Goal: Task Accomplishment & Management: Use online tool/utility

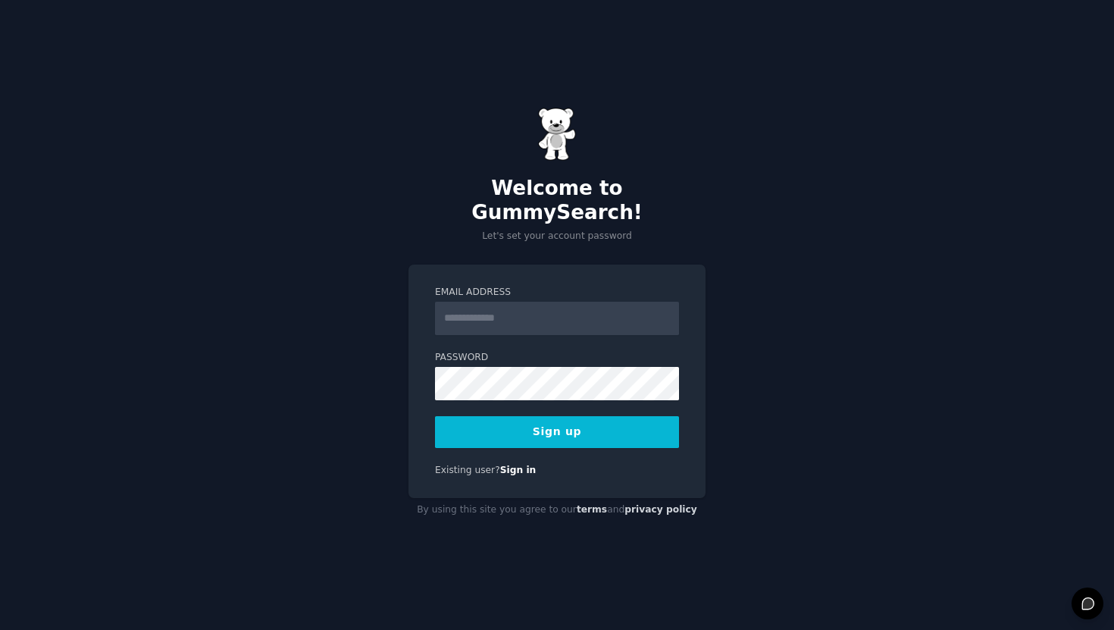
click at [493, 316] on input "Email Address" at bounding box center [557, 318] width 244 height 33
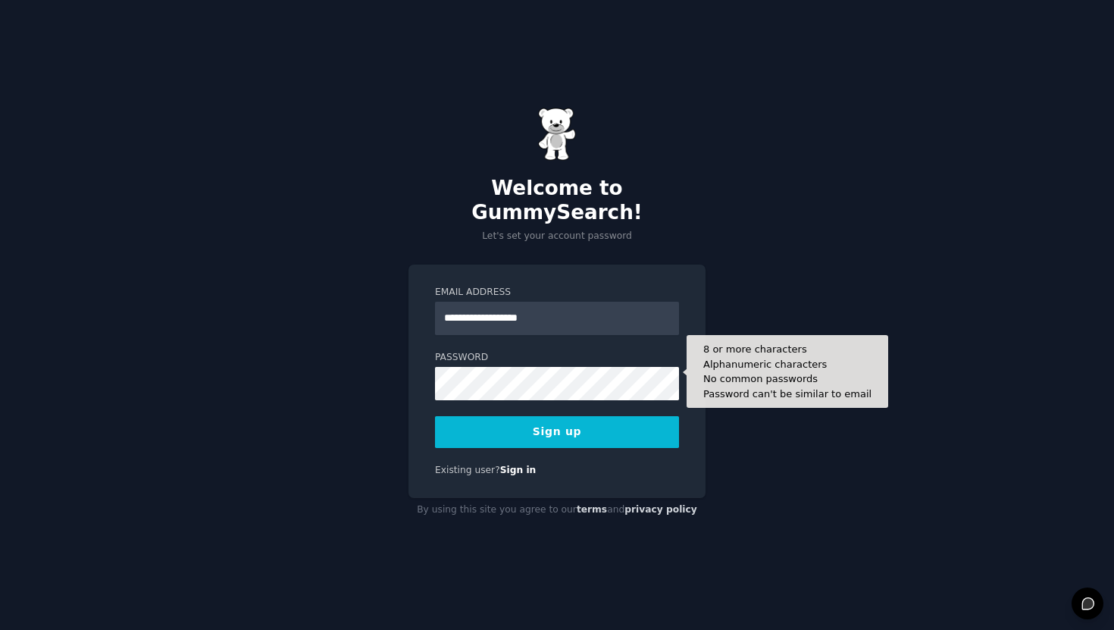
type input "**********"
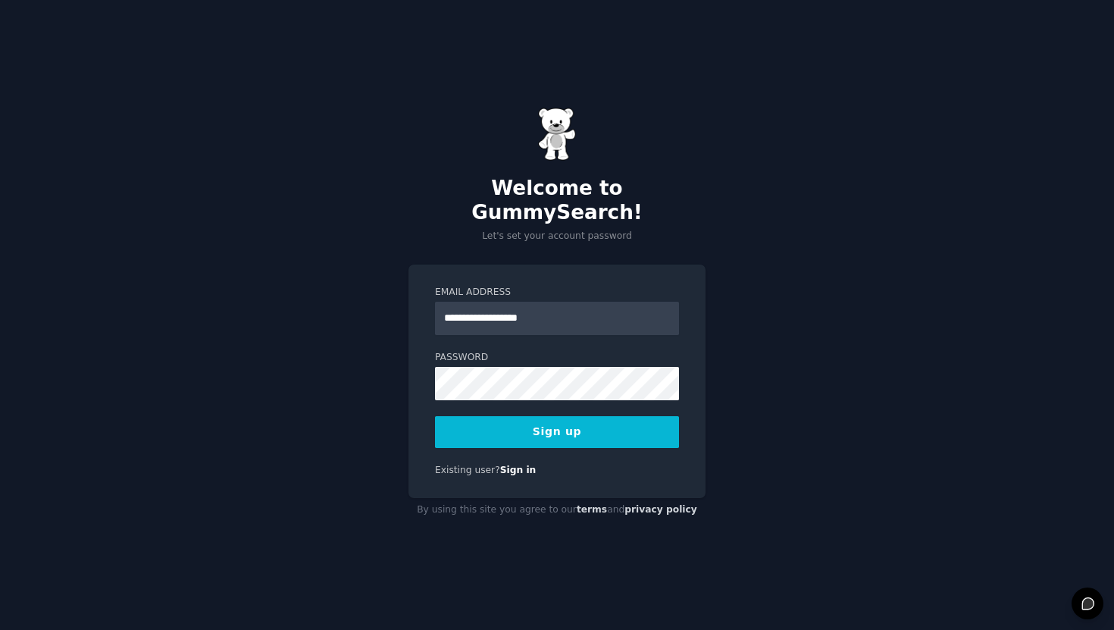
click at [519, 416] on button "Sign up" at bounding box center [557, 432] width 244 height 32
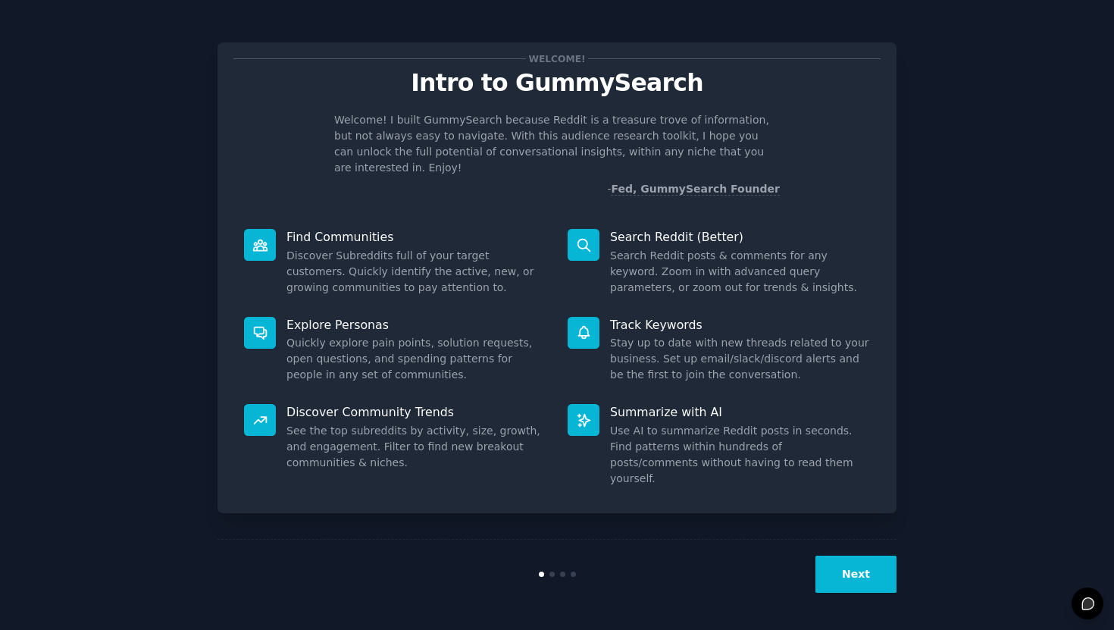
click at [872, 574] on button "Next" at bounding box center [855, 573] width 81 height 37
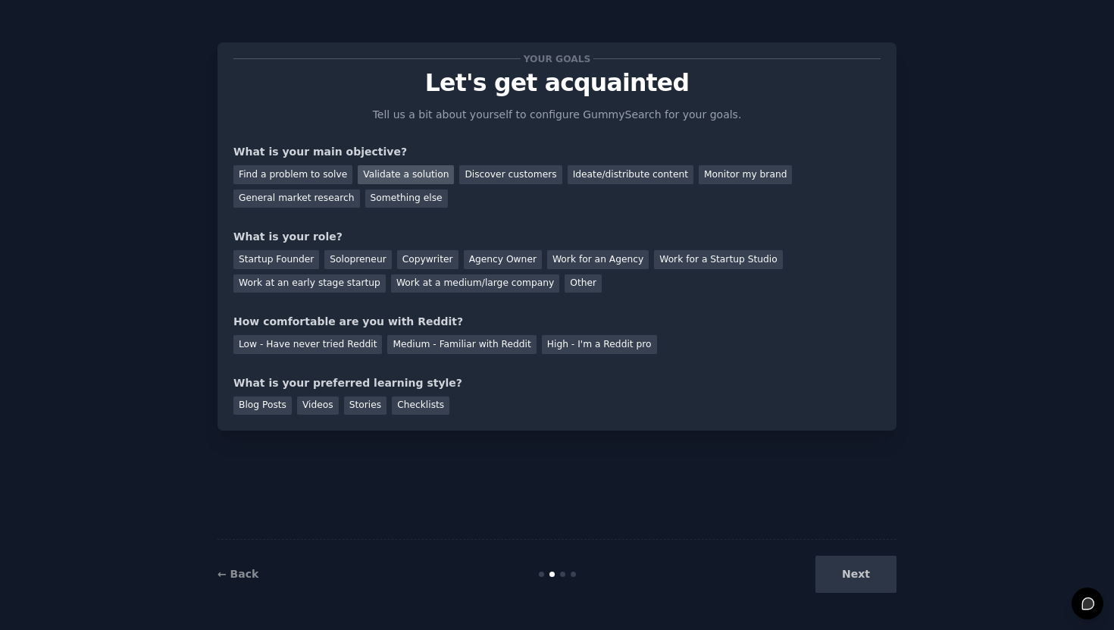
click at [400, 175] on div "Validate a solution" at bounding box center [406, 174] width 96 height 19
click at [298, 255] on div "Startup Founder" at bounding box center [276, 259] width 86 height 19
click at [548, 341] on div "High - I'm a Reddit pro" at bounding box center [599, 344] width 115 height 19
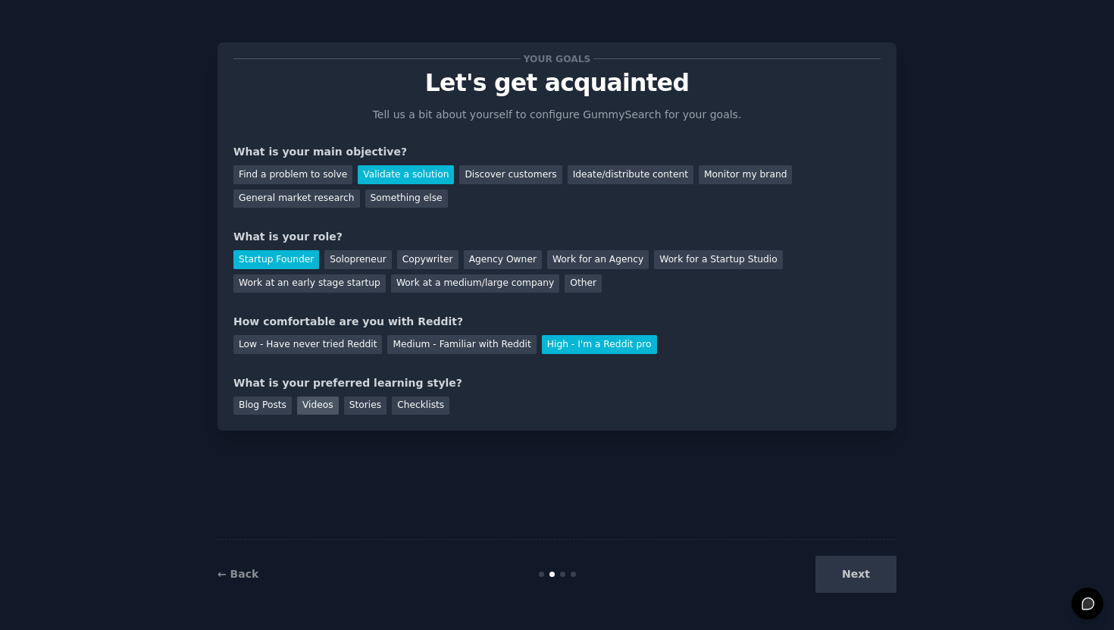
click at [303, 405] on div "Videos" at bounding box center [318, 405] width 42 height 19
click at [275, 403] on div "Blog Posts" at bounding box center [262, 405] width 58 height 19
click at [411, 399] on div "Checklists" at bounding box center [421, 405] width 58 height 19
click at [877, 574] on button "Next" at bounding box center [855, 573] width 81 height 37
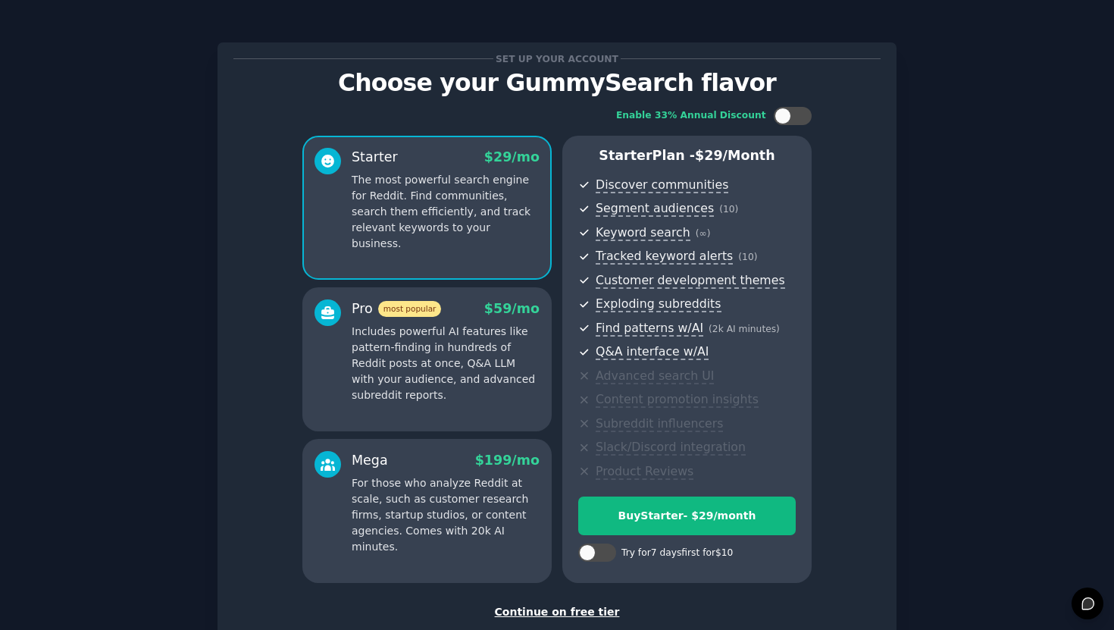
click at [580, 614] on div "Continue on free tier" at bounding box center [556, 612] width 647 height 16
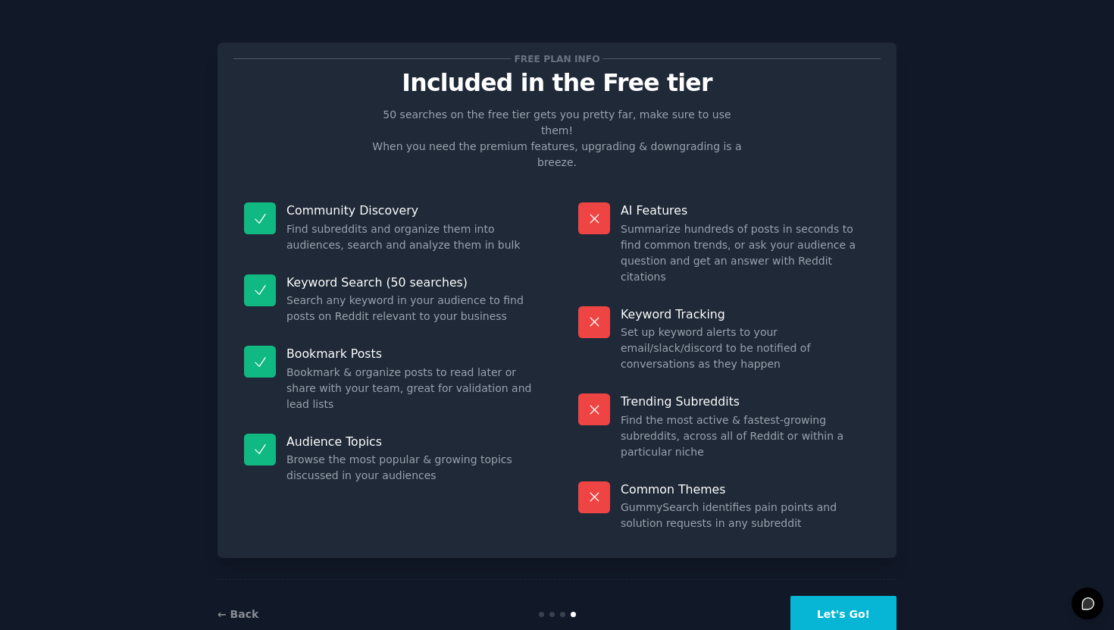
click at [830, 595] on button "Let's Go!" at bounding box center [843, 613] width 106 height 37
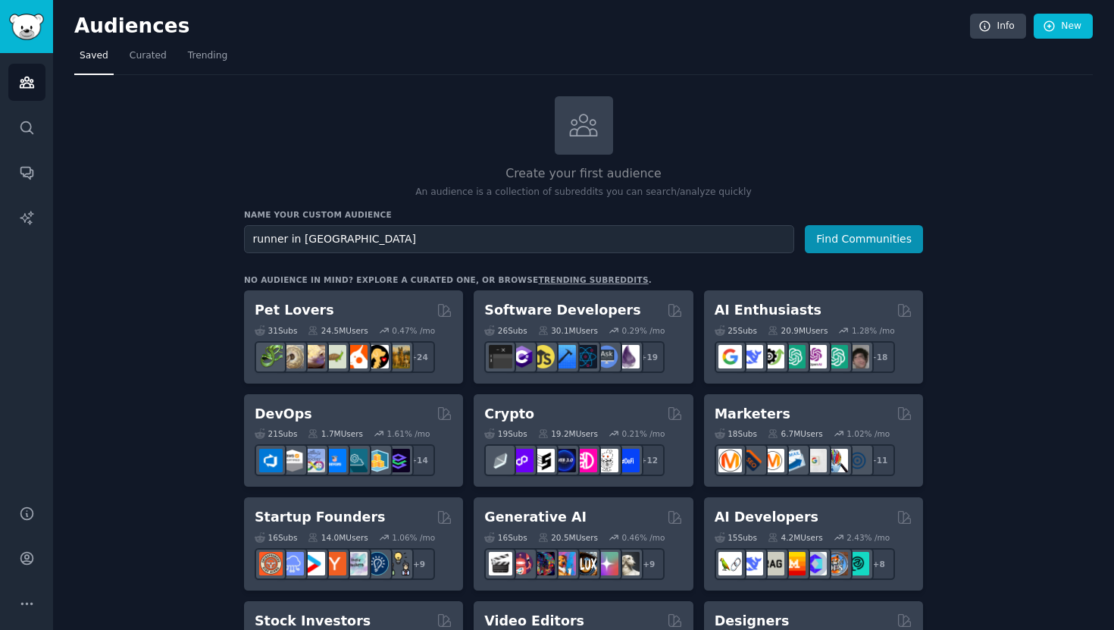
type input "runner in india"
click at [805, 225] on button "Find Communities" at bounding box center [864, 239] width 118 height 28
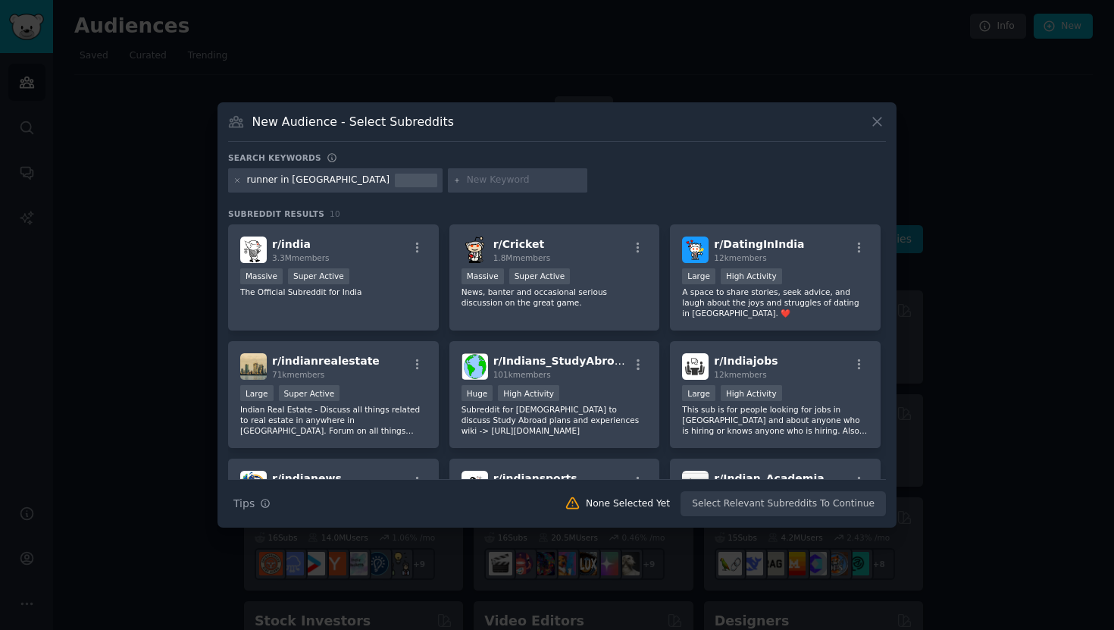
click at [308, 181] on div "runner in india" at bounding box center [318, 180] width 143 height 14
click at [395, 183] on div at bounding box center [416, 180] width 42 height 14
click at [277, 176] on div "runner in india" at bounding box center [318, 180] width 143 height 14
click at [241, 182] on icon at bounding box center [237, 181] width 8 height 8
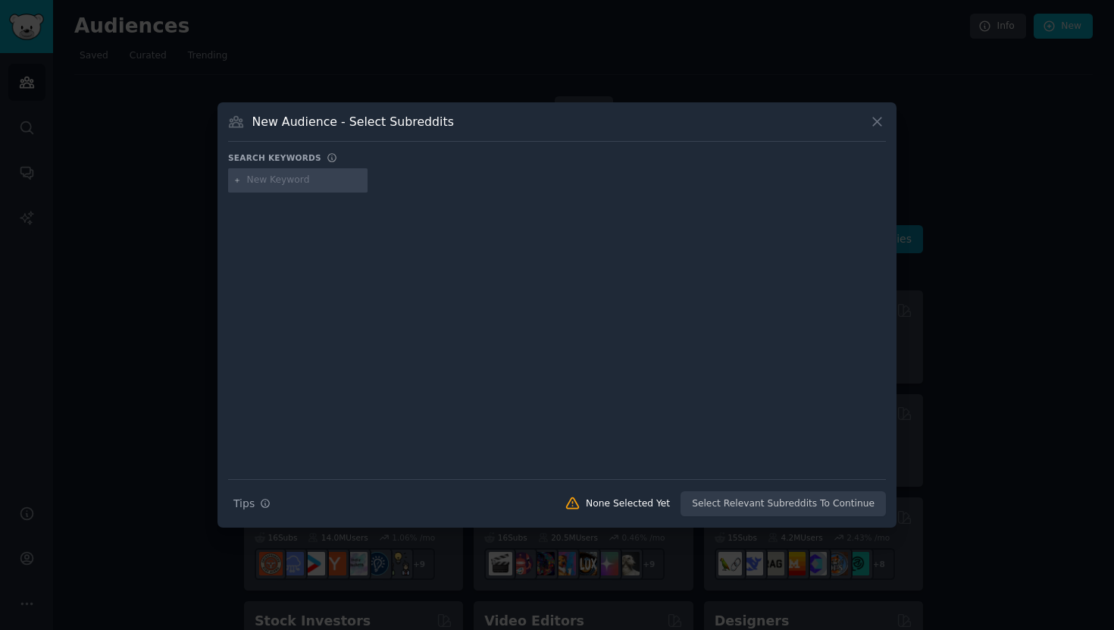
click at [298, 183] on input "text" at bounding box center [304, 180] width 115 height 14
type input "runners"
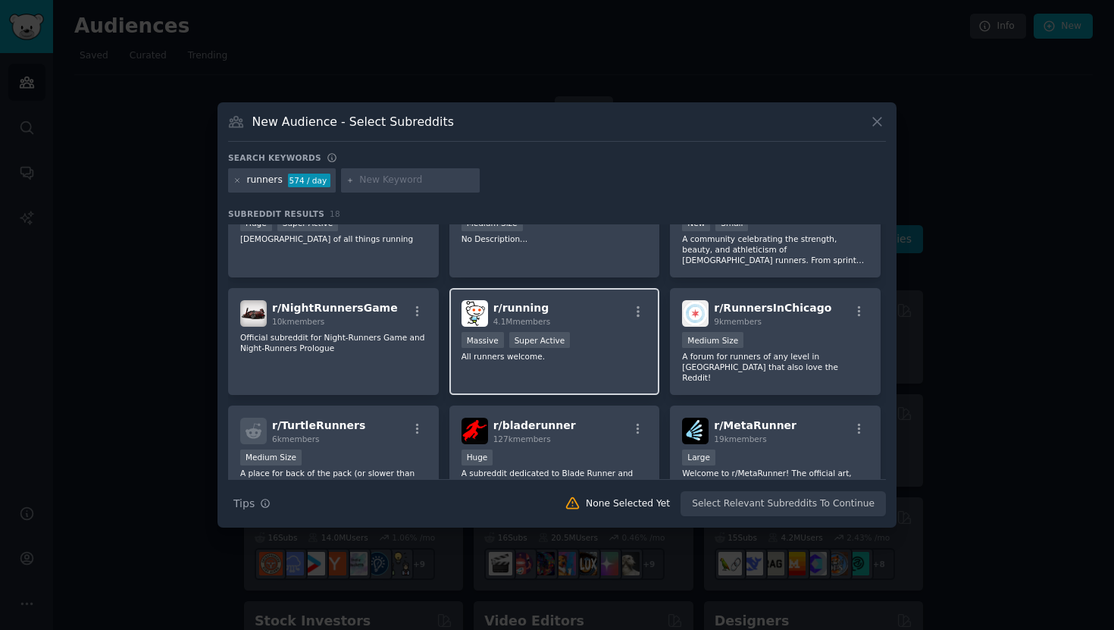
scroll to position [66, 0]
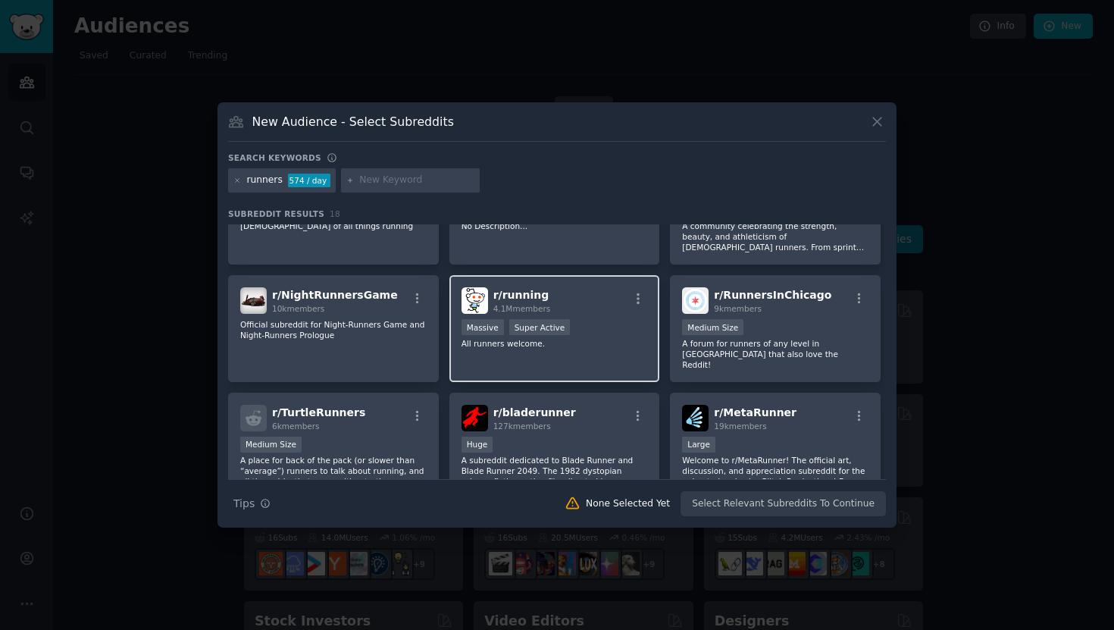
click at [596, 326] on div "Massive Super Active" at bounding box center [554, 328] width 186 height 19
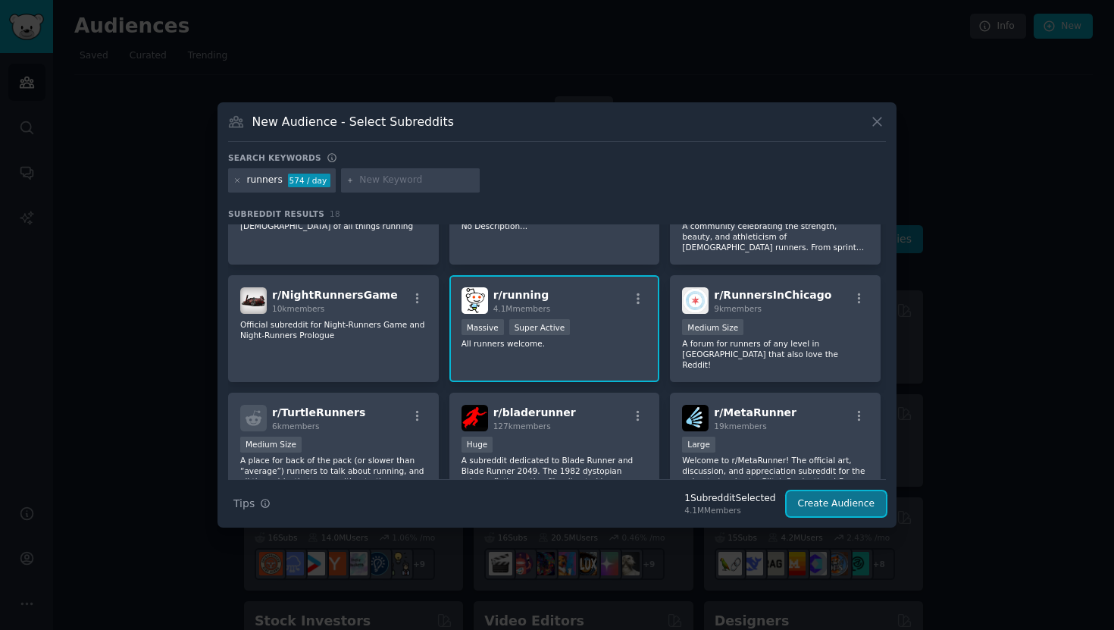
click at [802, 505] on button "Create Audience" at bounding box center [836, 504] width 100 height 26
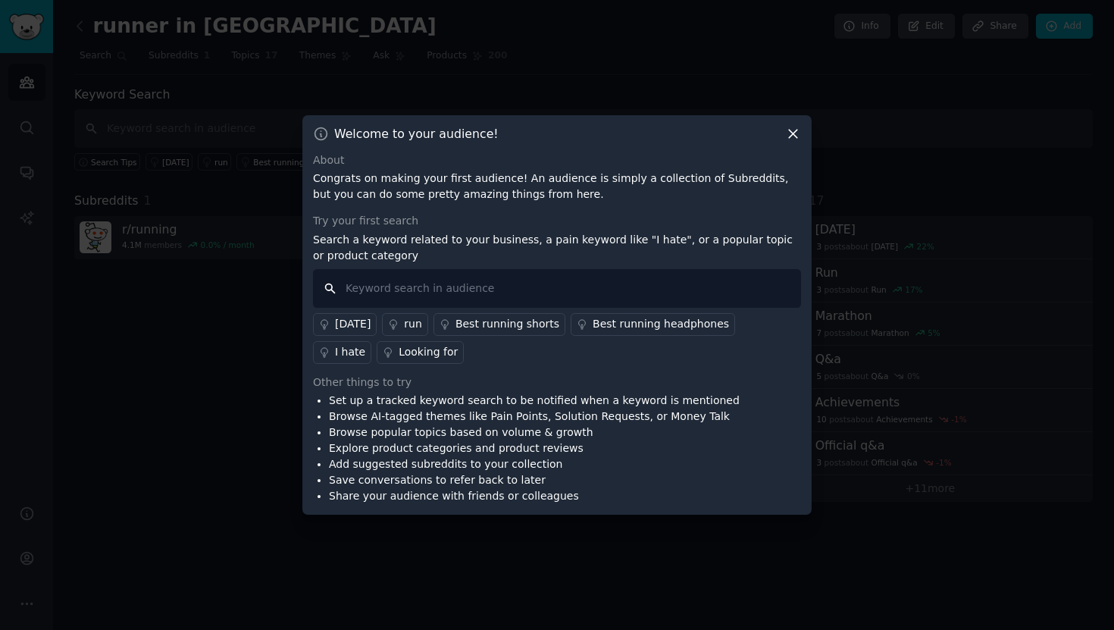
click at [508, 290] on input "text" at bounding box center [557, 288] width 488 height 39
click at [607, 290] on input "local fun runs" at bounding box center [557, 288] width 488 height 39
type input "local fun runs"
click at [439, 387] on div "Other things to try" at bounding box center [557, 382] width 488 height 16
click at [505, 298] on input "local fun runs" at bounding box center [557, 288] width 488 height 39
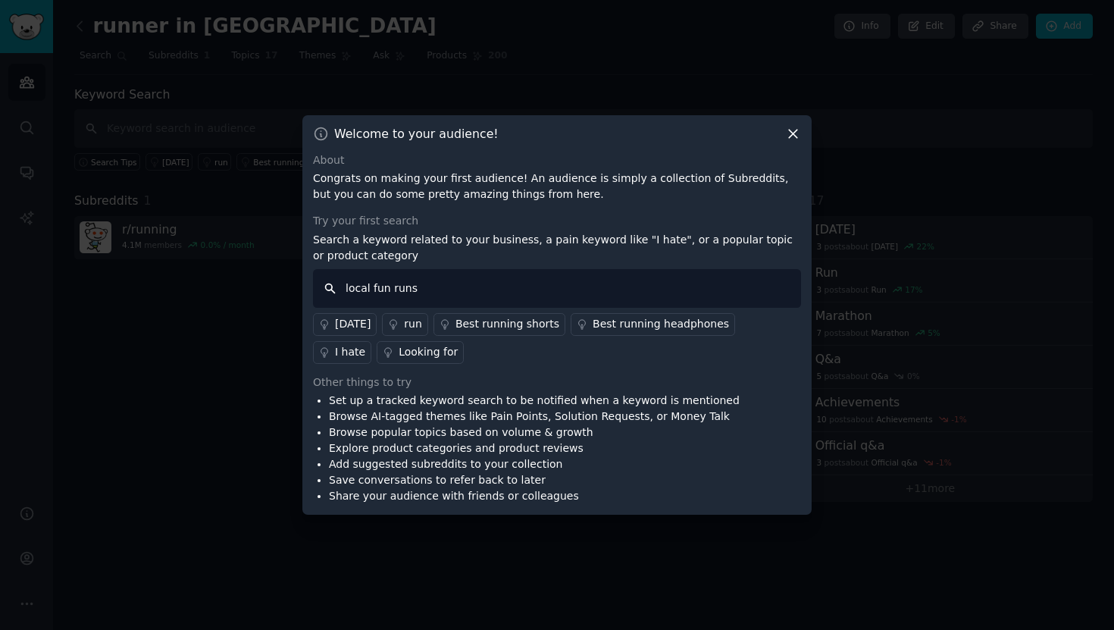
click at [329, 289] on input "local fun runs" at bounding box center [557, 288] width 488 height 39
click at [329, 287] on input "local fun runs" at bounding box center [557, 288] width 488 height 39
click at [424, 293] on input "local fun runs" at bounding box center [557, 288] width 488 height 39
click at [399, 355] on div "Looking for" at bounding box center [428, 352] width 59 height 16
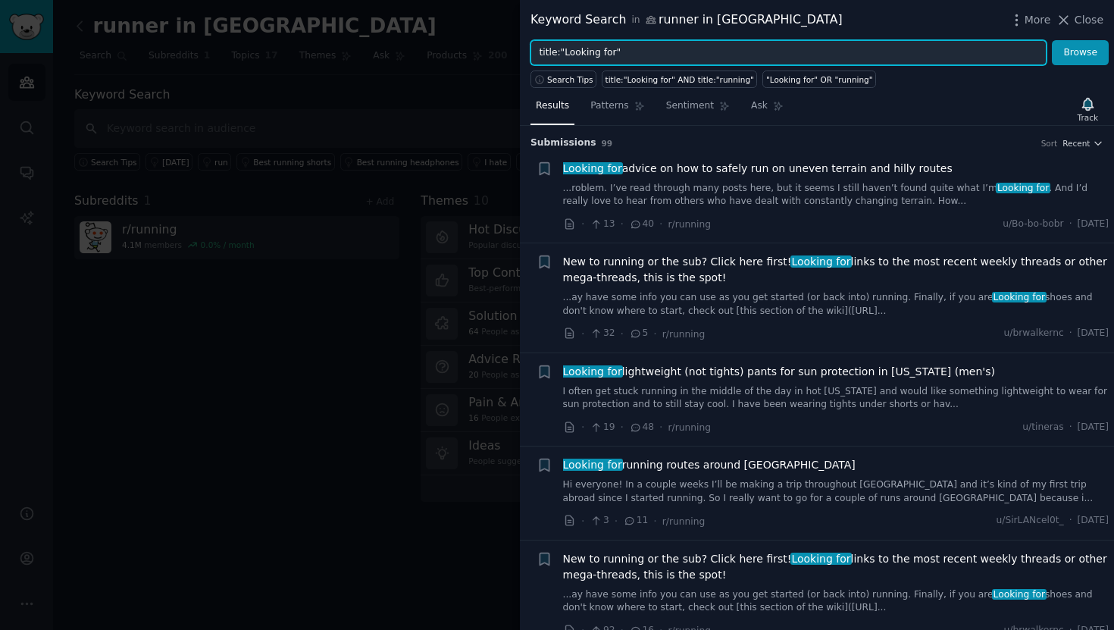
click at [670, 48] on input "title:"Looking for"" at bounding box center [788, 53] width 516 height 26
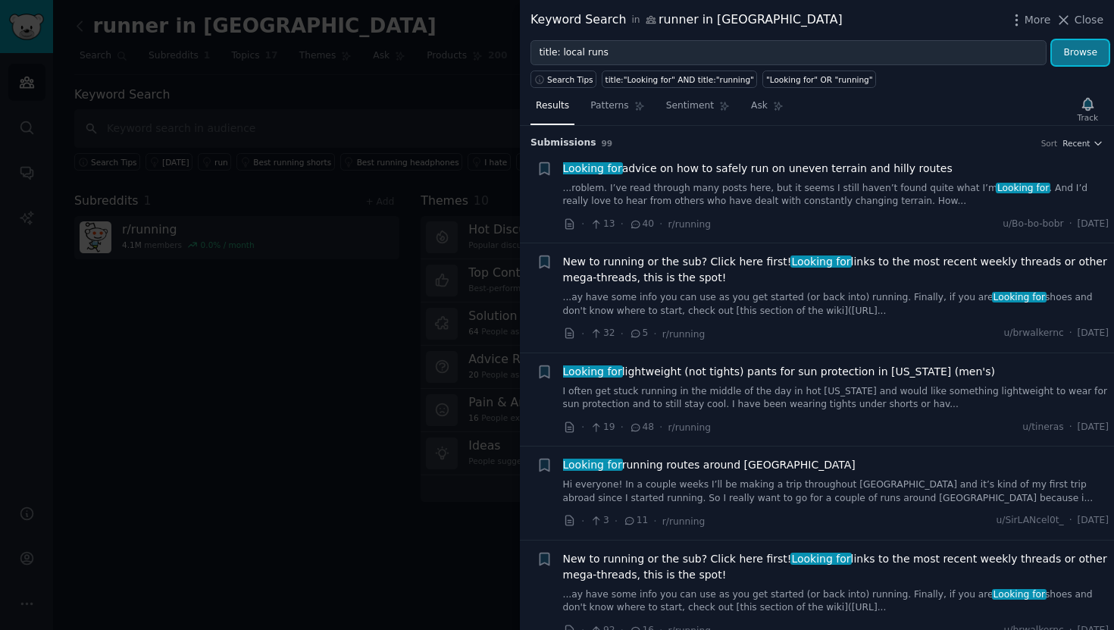
click at [1089, 55] on button "Browse" at bounding box center [1080, 53] width 57 height 26
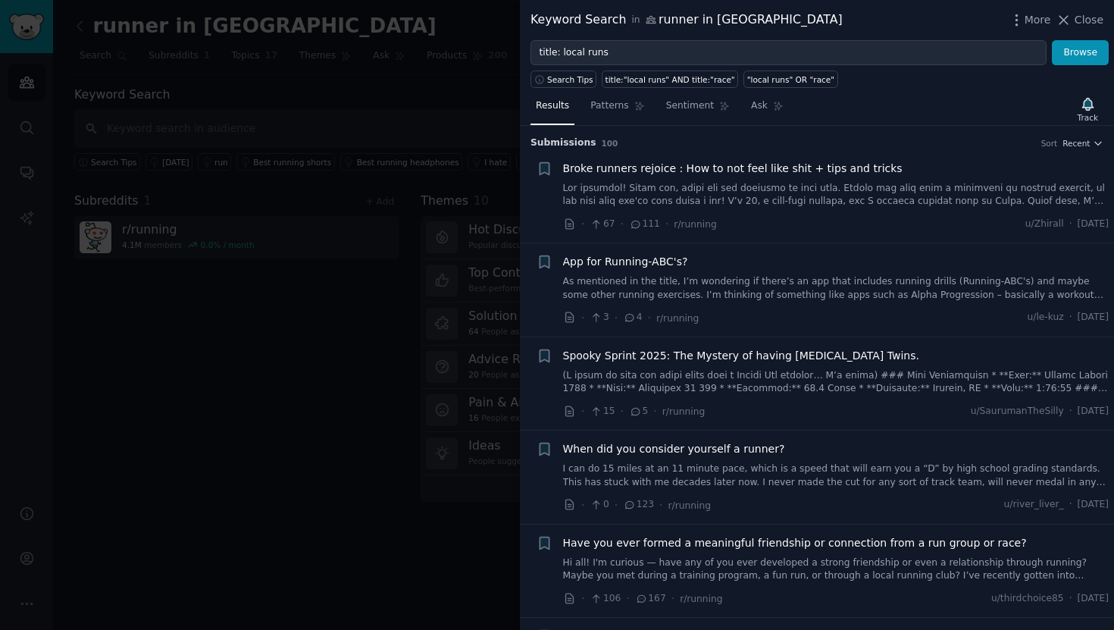
click at [837, 279] on link "As mentioned in the title, I’m wondering if there’s an app that includes runnin…" at bounding box center [836, 288] width 546 height 27
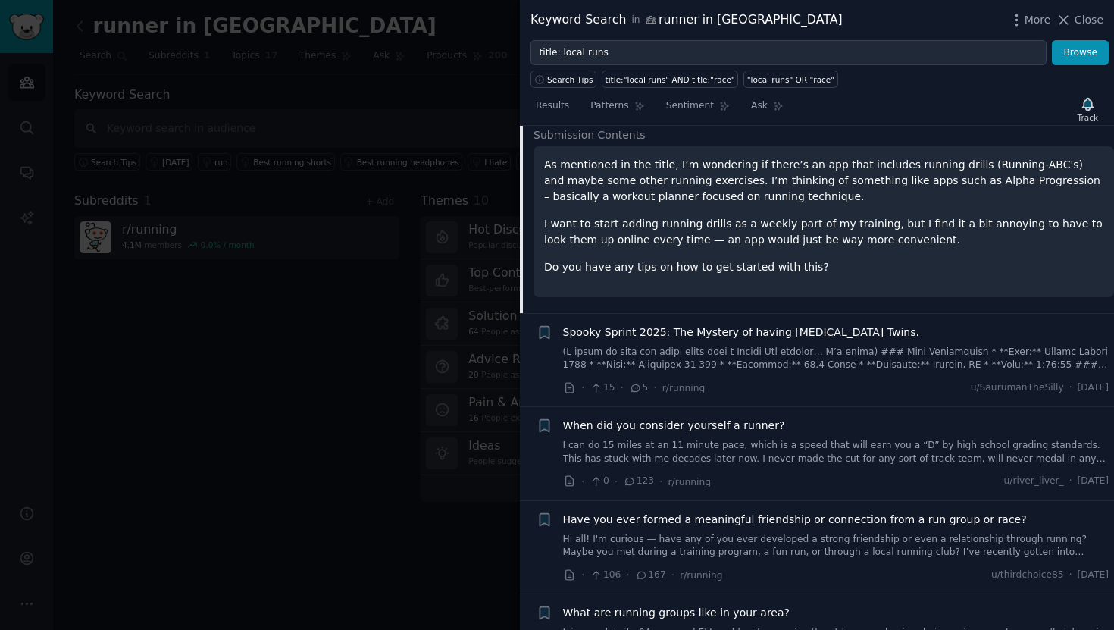
scroll to position [316, 0]
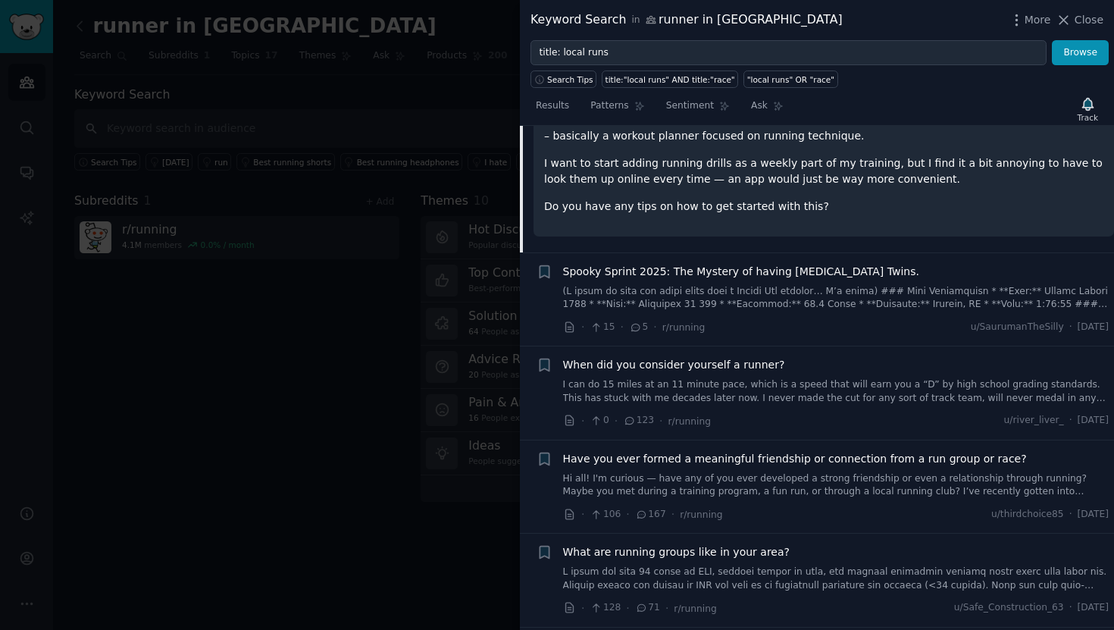
click at [816, 386] on link "I can do 15 miles at an 11 minute pace, which is a speed that will earn you a “…" at bounding box center [836, 391] width 546 height 27
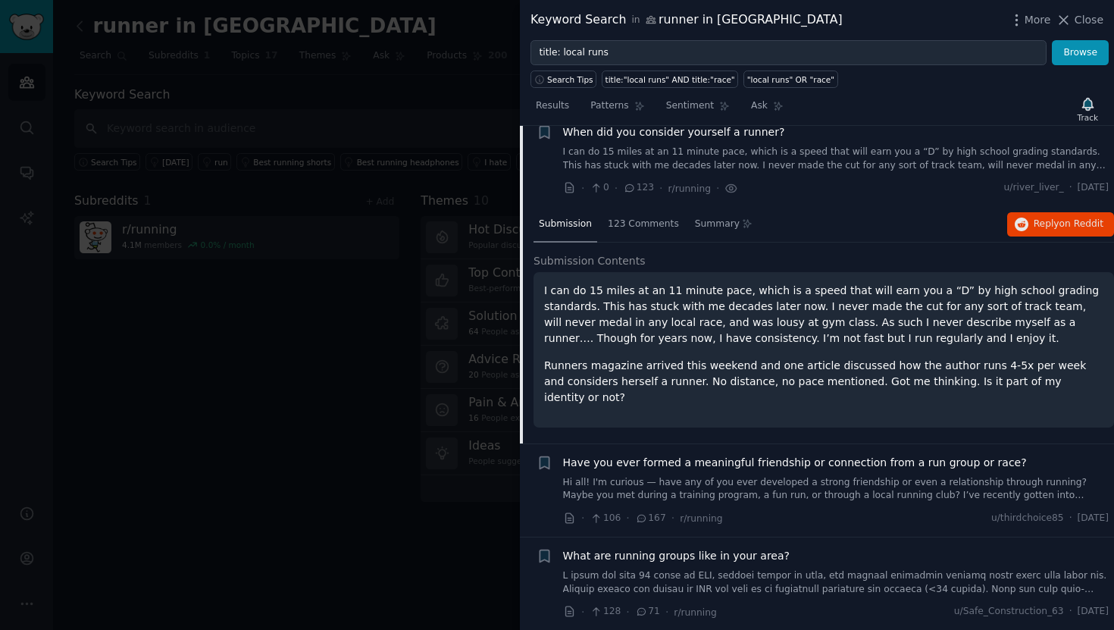
scroll to position [331, 0]
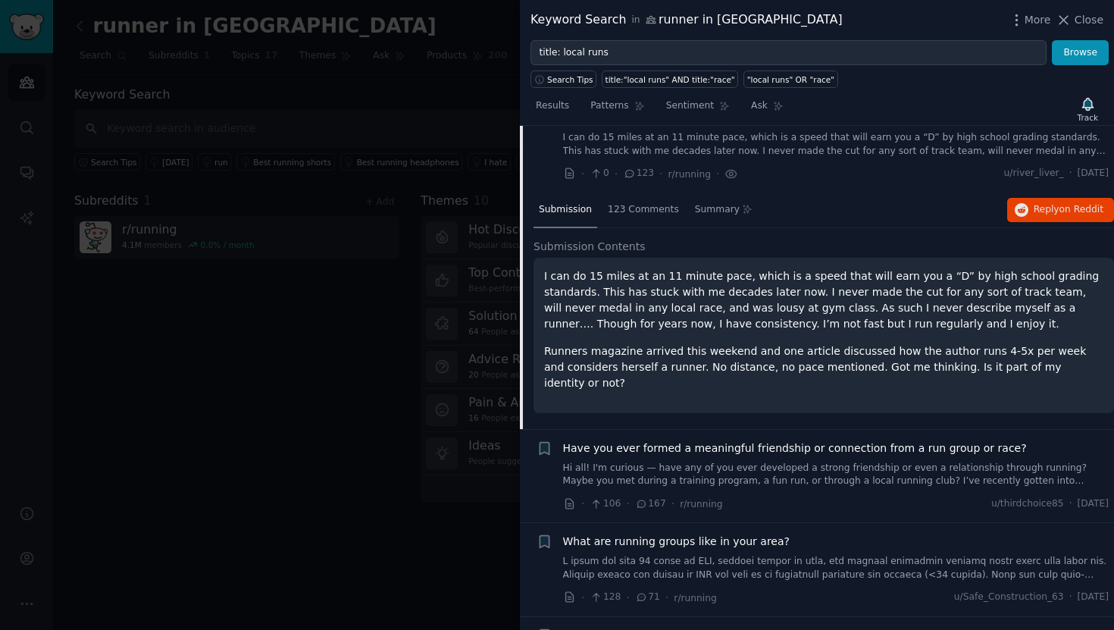
click at [834, 461] on link "Hi all! I'm curious — have any of you ever developed a strong friendship or eve…" at bounding box center [836, 474] width 546 height 27
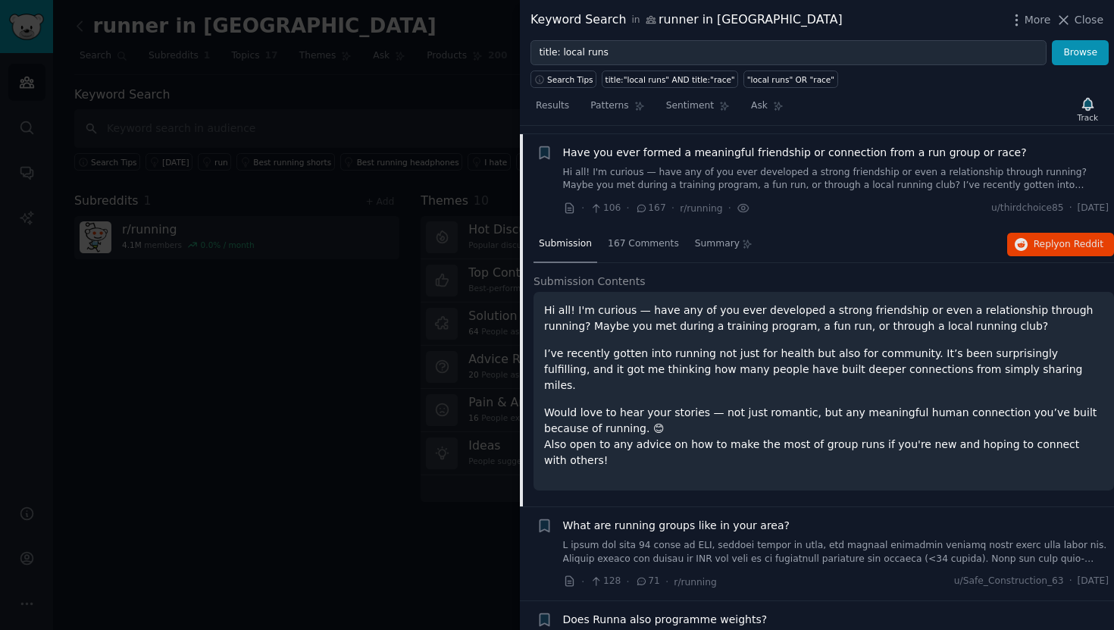
scroll to position [398, 0]
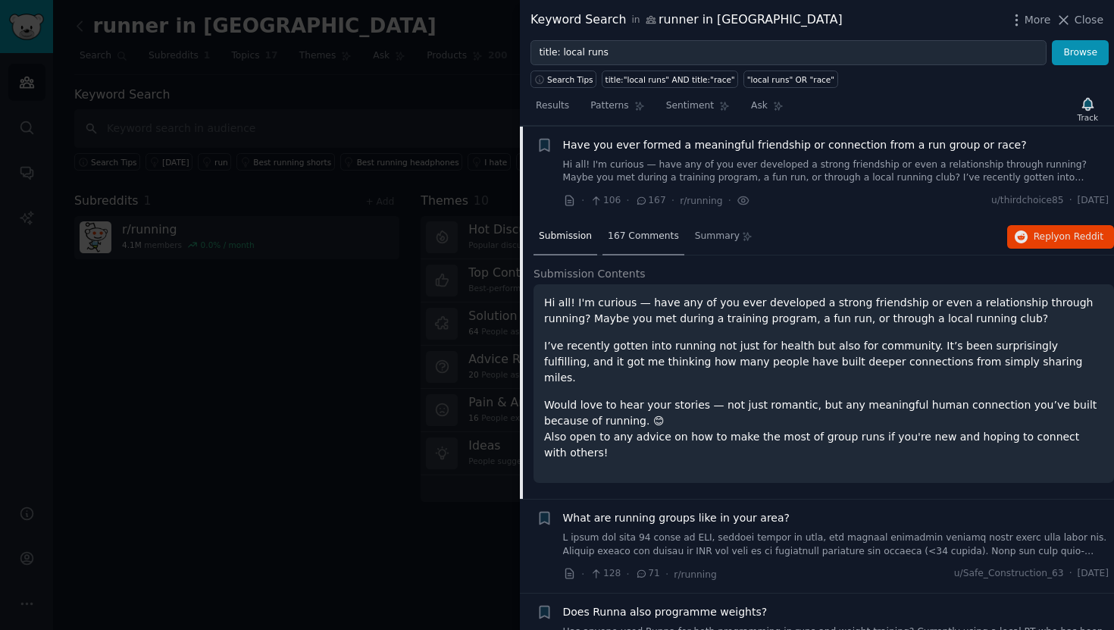
click at [655, 239] on span "167 Comments" at bounding box center [643, 237] width 71 height 14
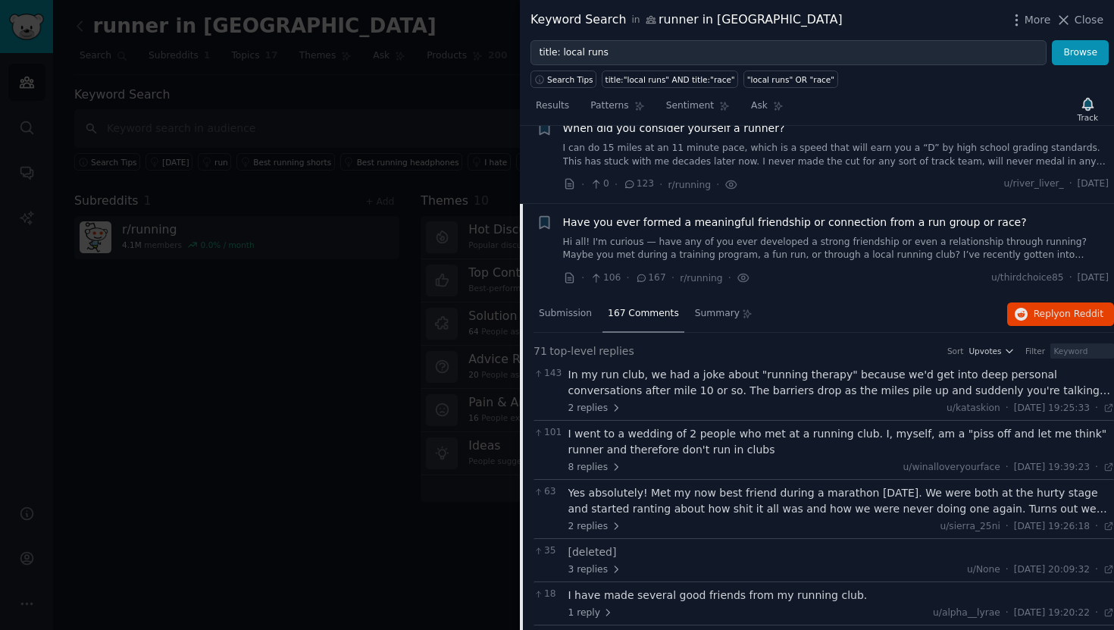
scroll to position [236, 0]
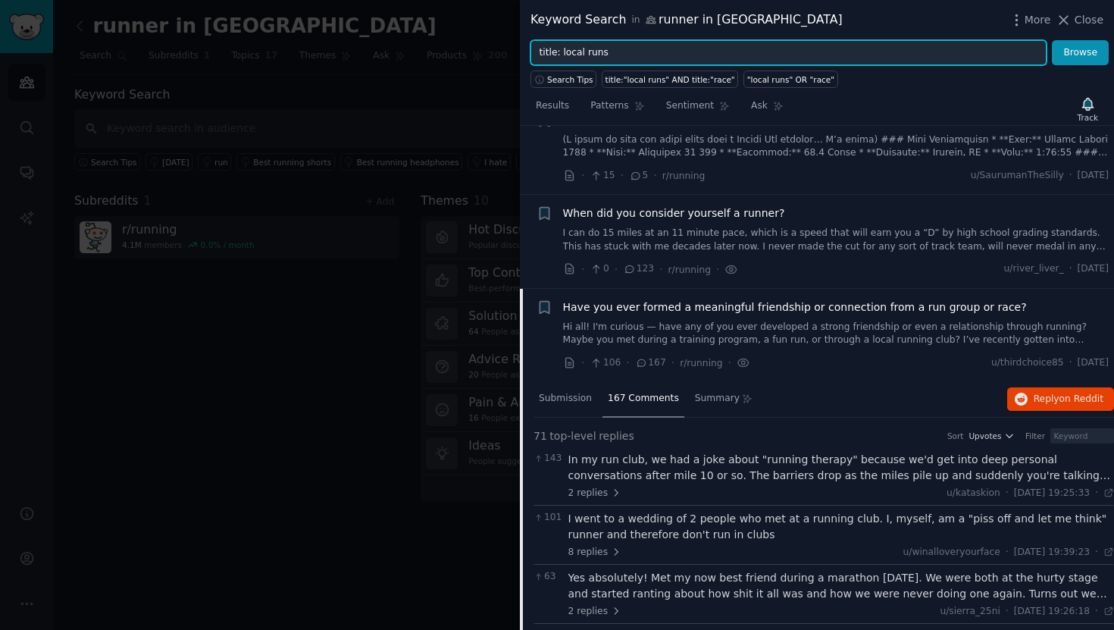
click at [656, 54] on input "title: local runs" at bounding box center [788, 53] width 516 height 26
click at [1052, 40] on button "Browse" at bounding box center [1080, 53] width 57 height 26
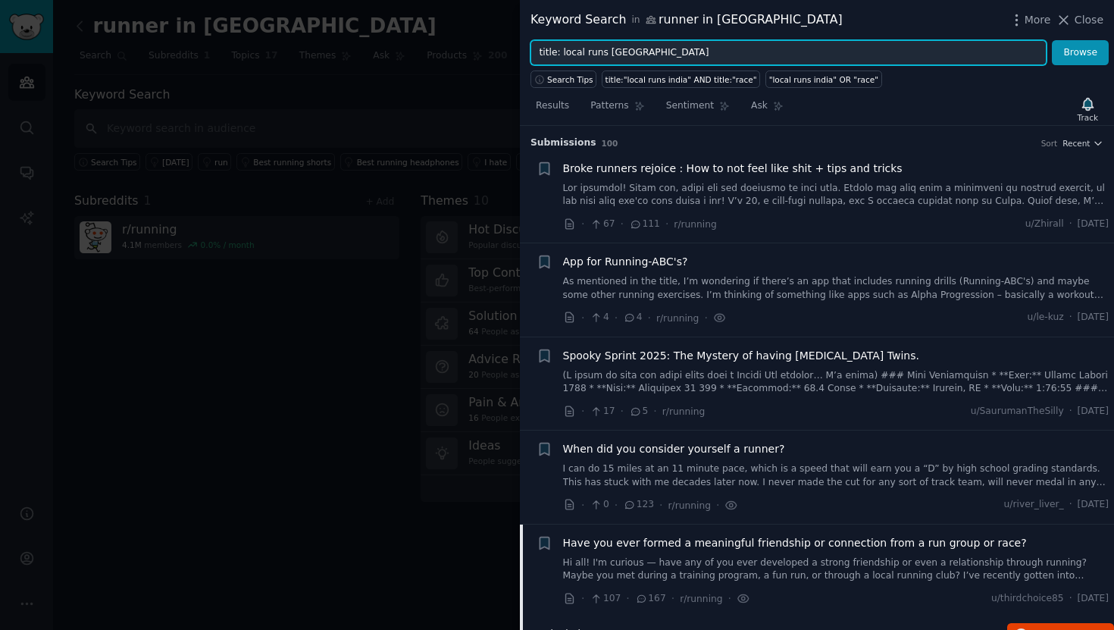
scroll to position [500, 0]
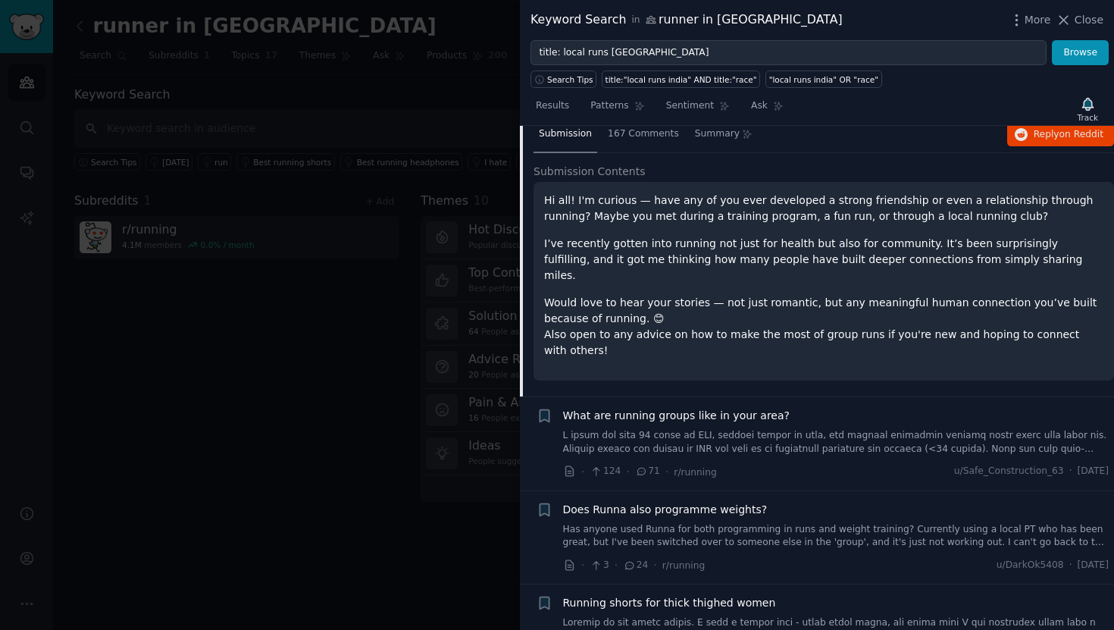
click at [839, 429] on link at bounding box center [836, 442] width 546 height 27
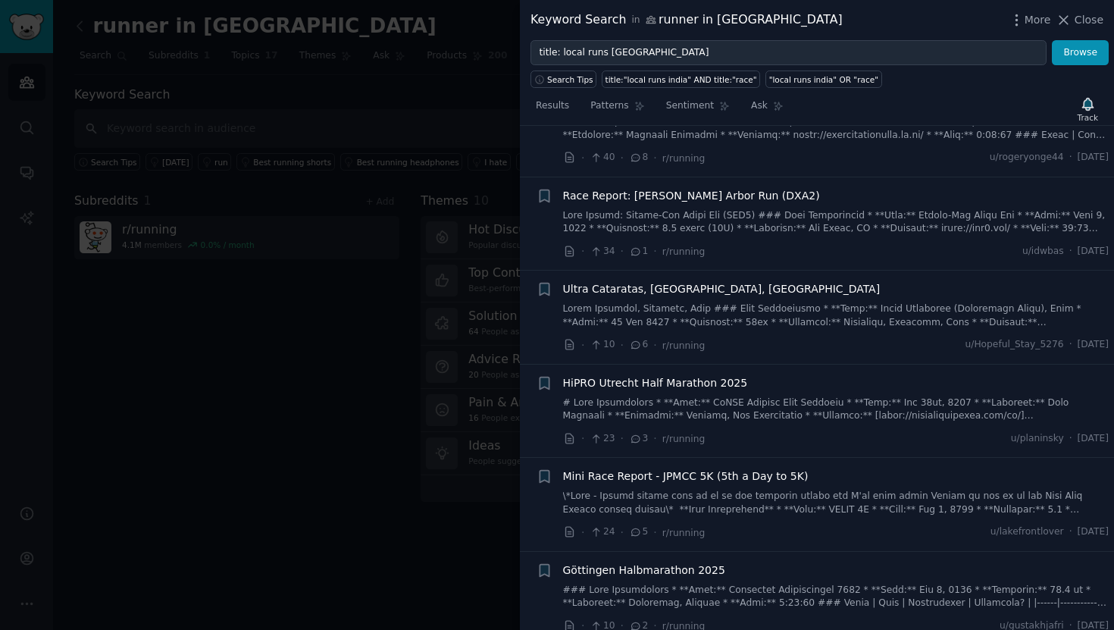
scroll to position [1735, 0]
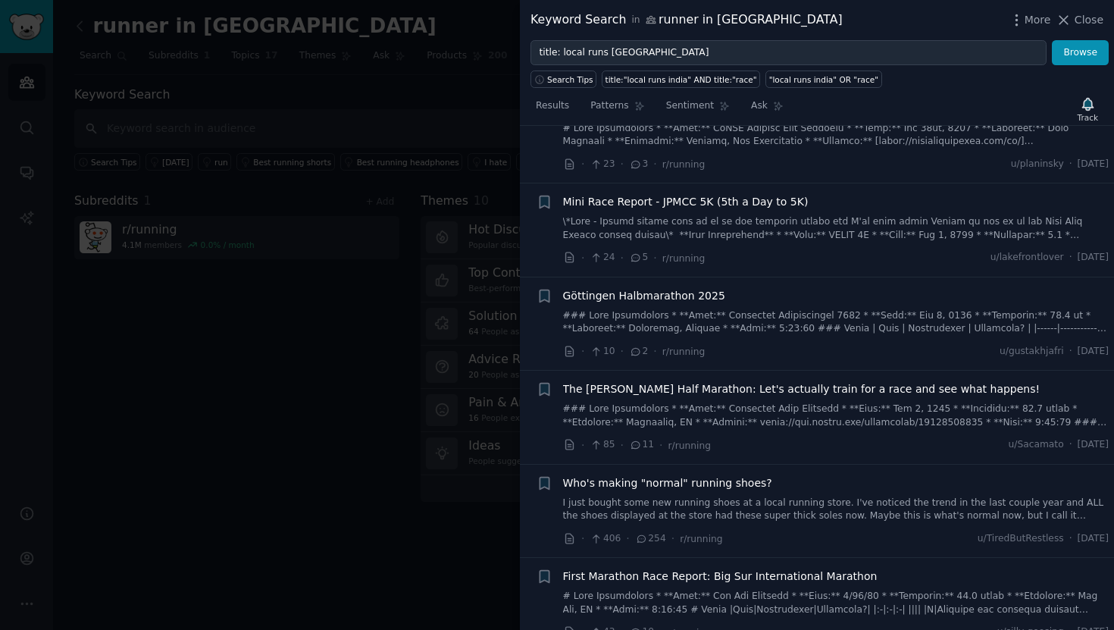
click at [883, 496] on link "I just bought some new running shoes at a local running store. I've noticed the…" at bounding box center [836, 509] width 546 height 27
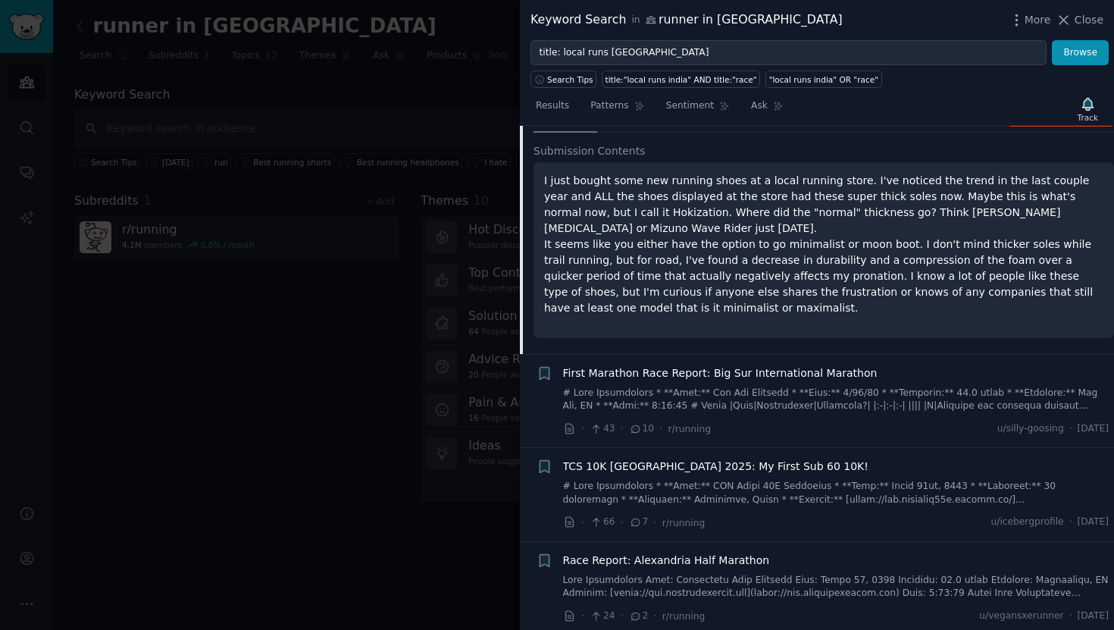
scroll to position [1754, 0]
click at [852, 493] on link at bounding box center [836, 491] width 546 height 27
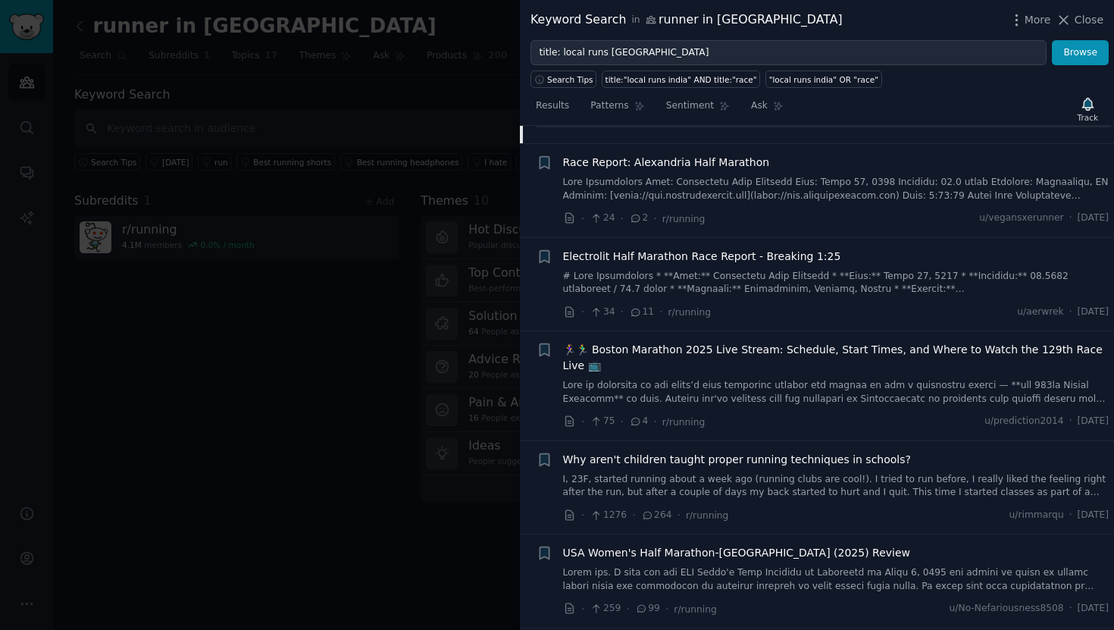
scroll to position [5406, 0]
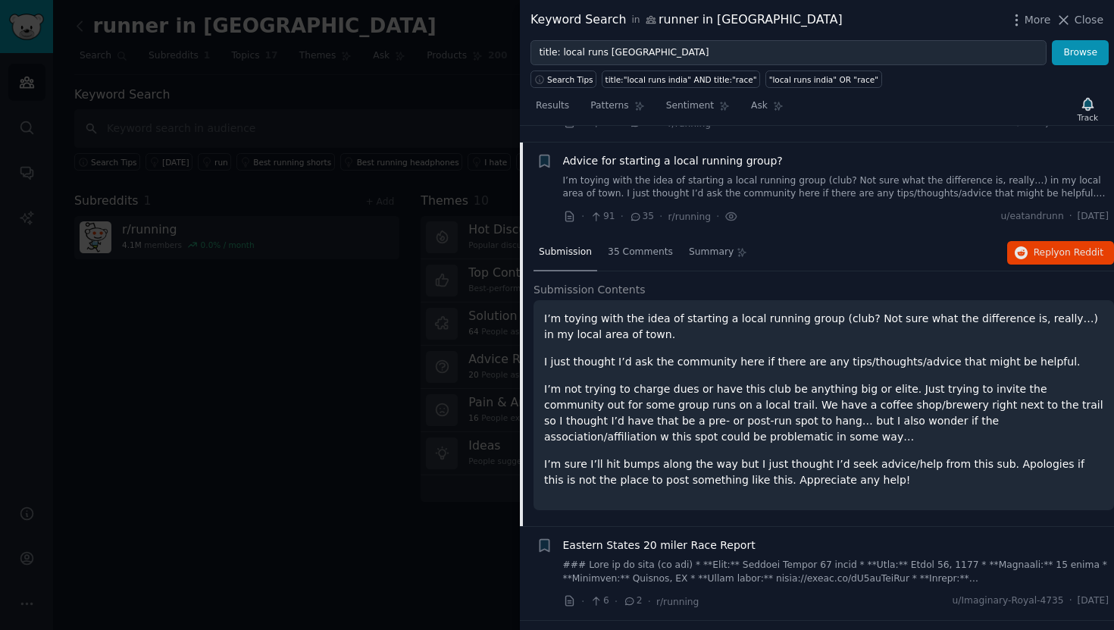
scroll to position [2472, 0]
click at [647, 245] on span "35 Comments" at bounding box center [640, 252] width 65 height 14
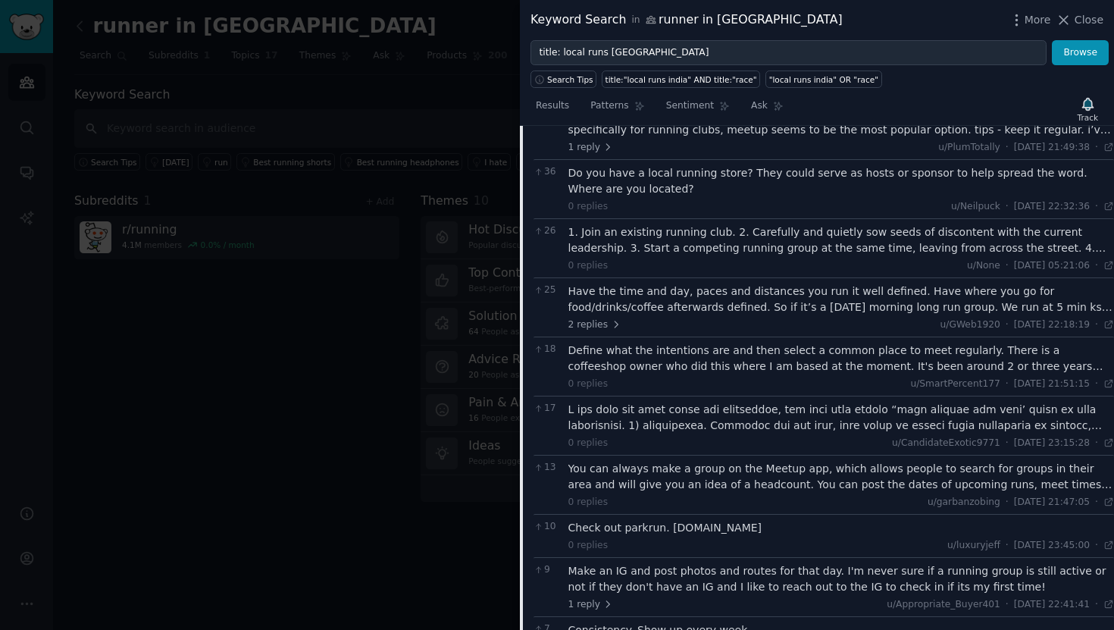
scroll to position [2977, 0]
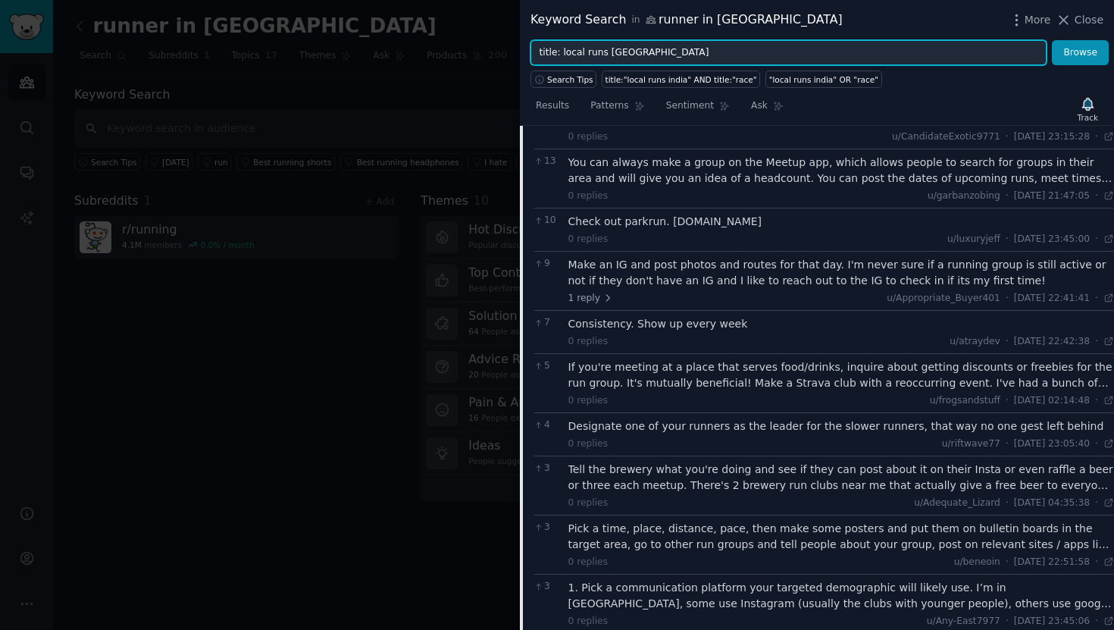
click at [641, 56] on input "title: local runs india" at bounding box center [788, 53] width 516 height 26
type input "kochi"
click at [1052, 40] on button "Browse" at bounding box center [1080, 53] width 57 height 26
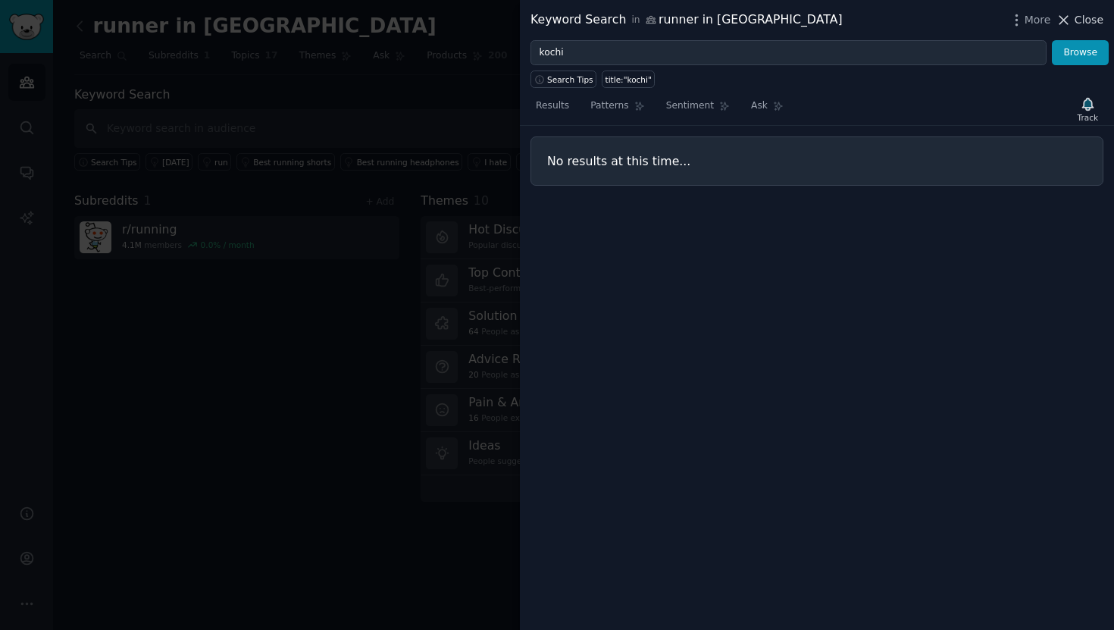
click at [1066, 20] on icon at bounding box center [1063, 20] width 16 height 16
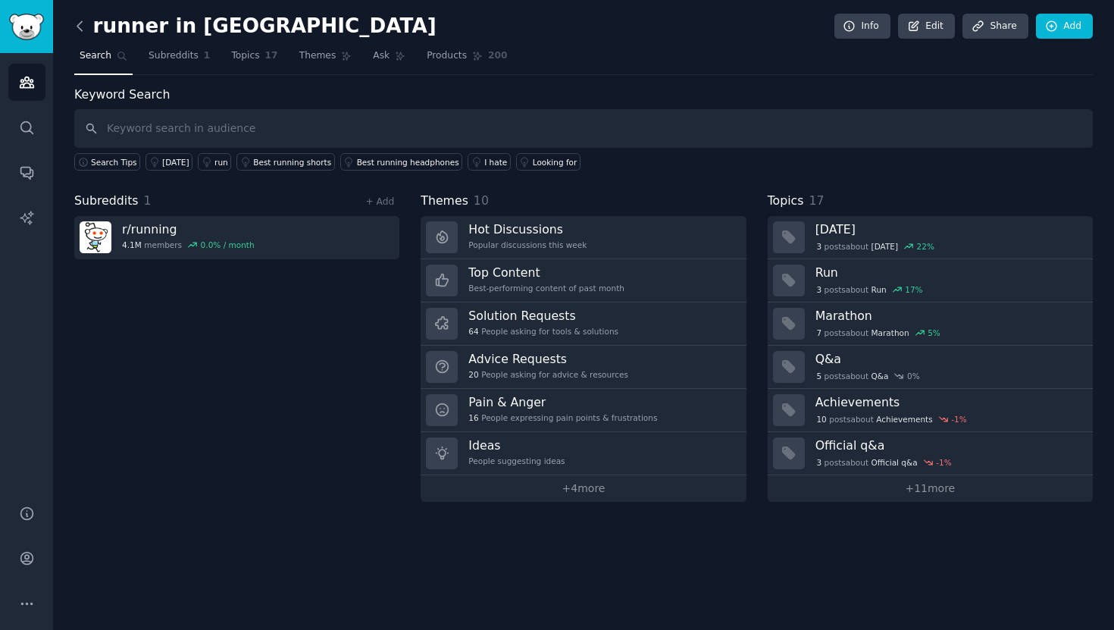
click at [83, 28] on icon at bounding box center [80, 26] width 16 height 16
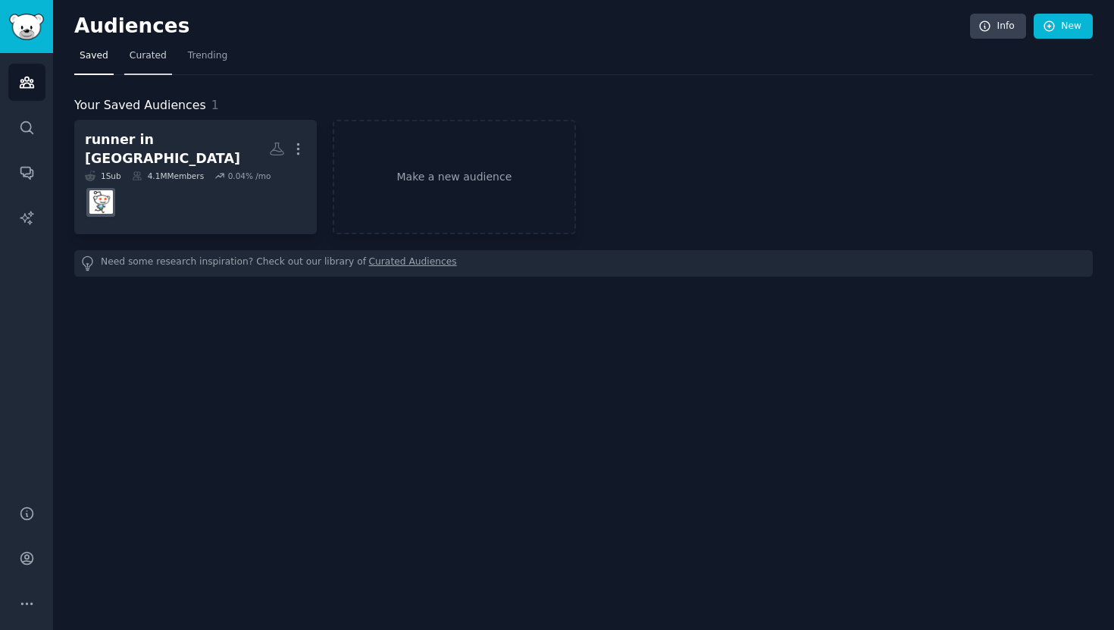
click at [139, 59] on span "Curated" at bounding box center [148, 56] width 37 height 14
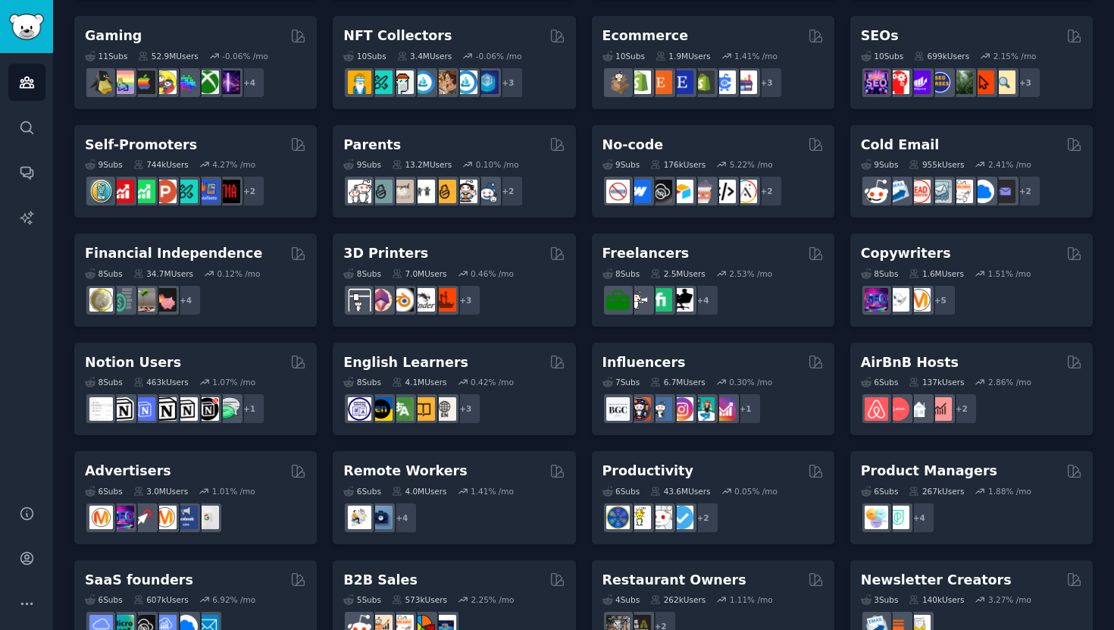
scroll to position [583, 0]
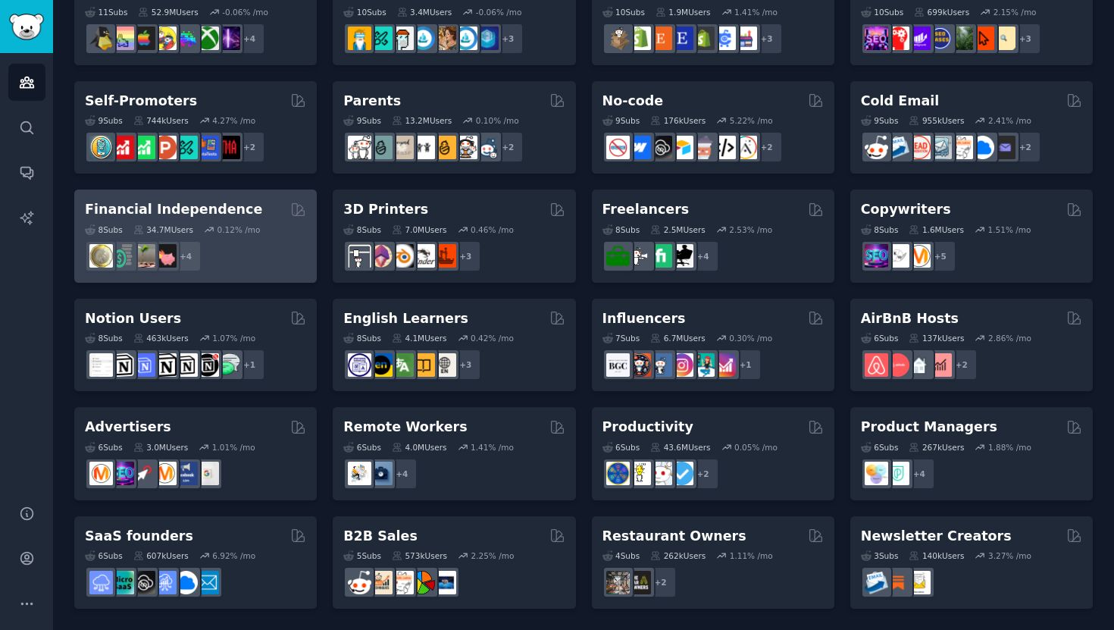
click at [230, 227] on div "0.12 % /mo" at bounding box center [238, 229] width 43 height 11
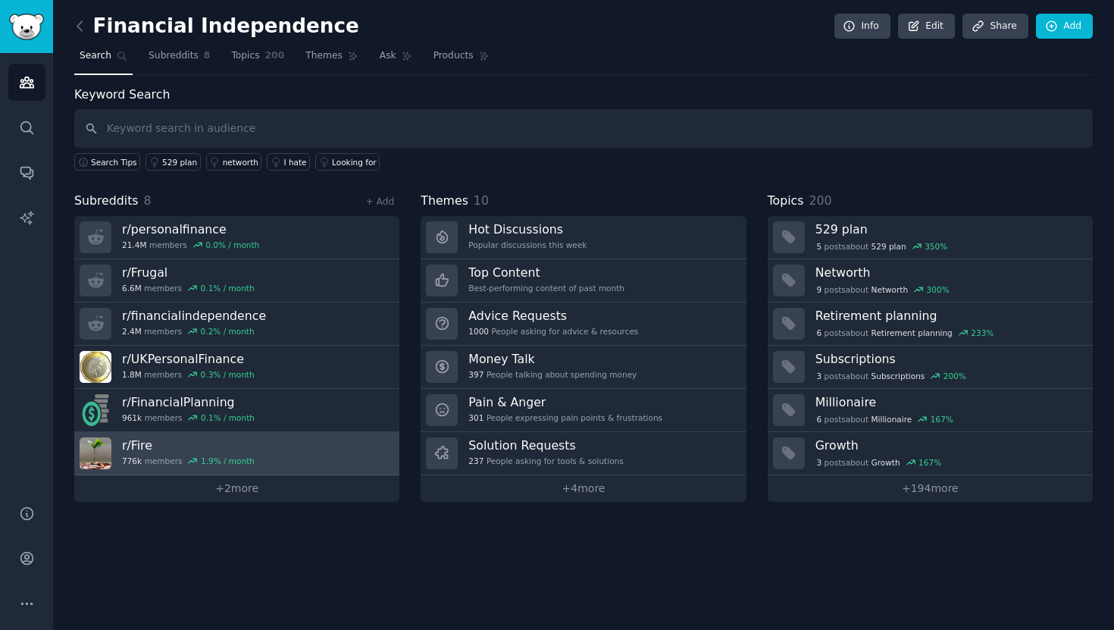
click at [185, 439] on h3 "r/ Fire" at bounding box center [188, 445] width 133 height 16
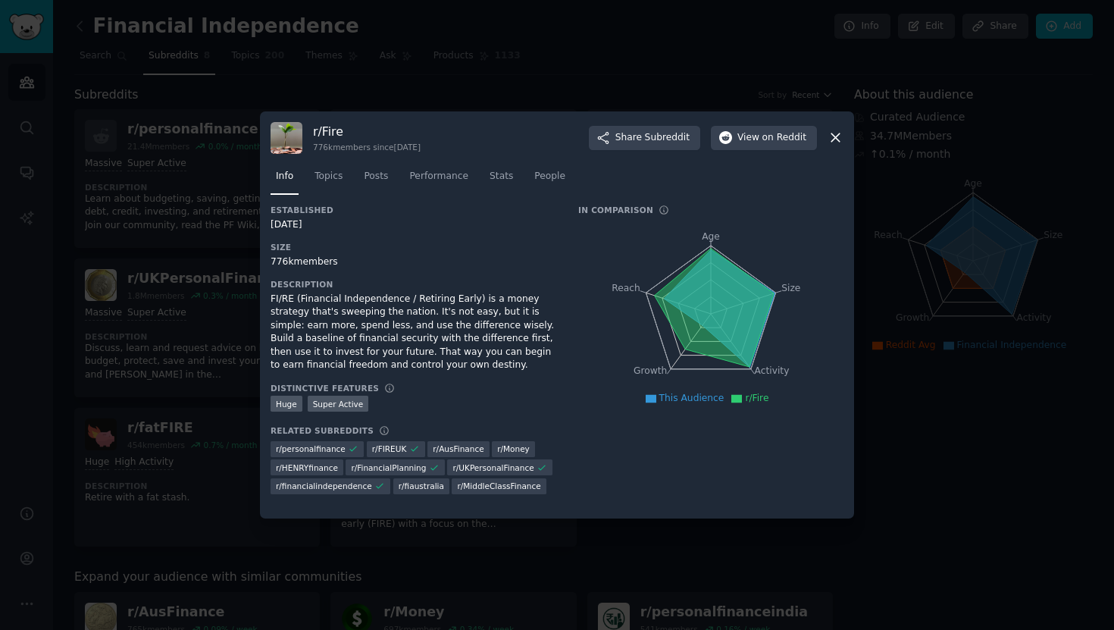
click at [839, 137] on icon at bounding box center [835, 138] width 16 height 16
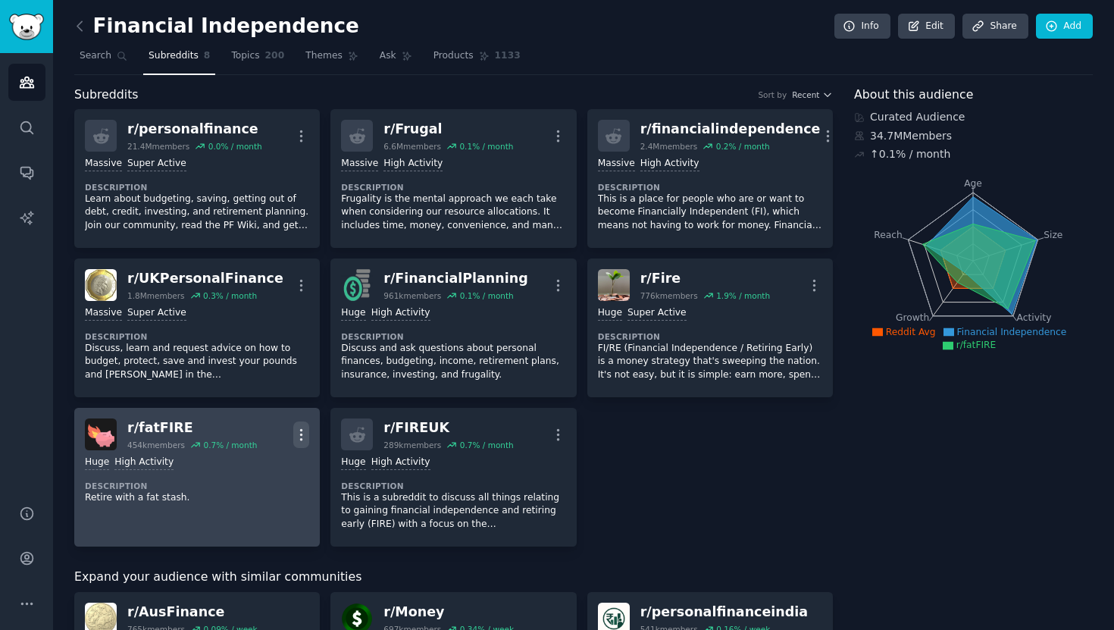
click at [300, 432] on icon "button" at bounding box center [301, 435] width 16 height 16
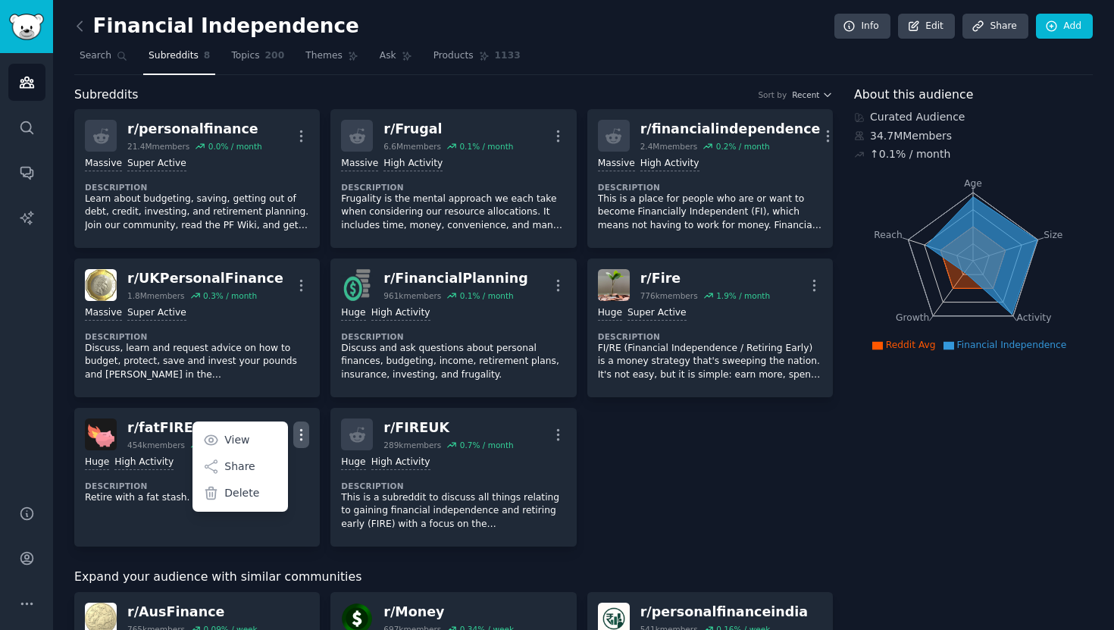
click at [711, 495] on div "r/ personalfinance 21.4M members 0.0 % / month More Massive Super Active Descri…" at bounding box center [453, 327] width 758 height 437
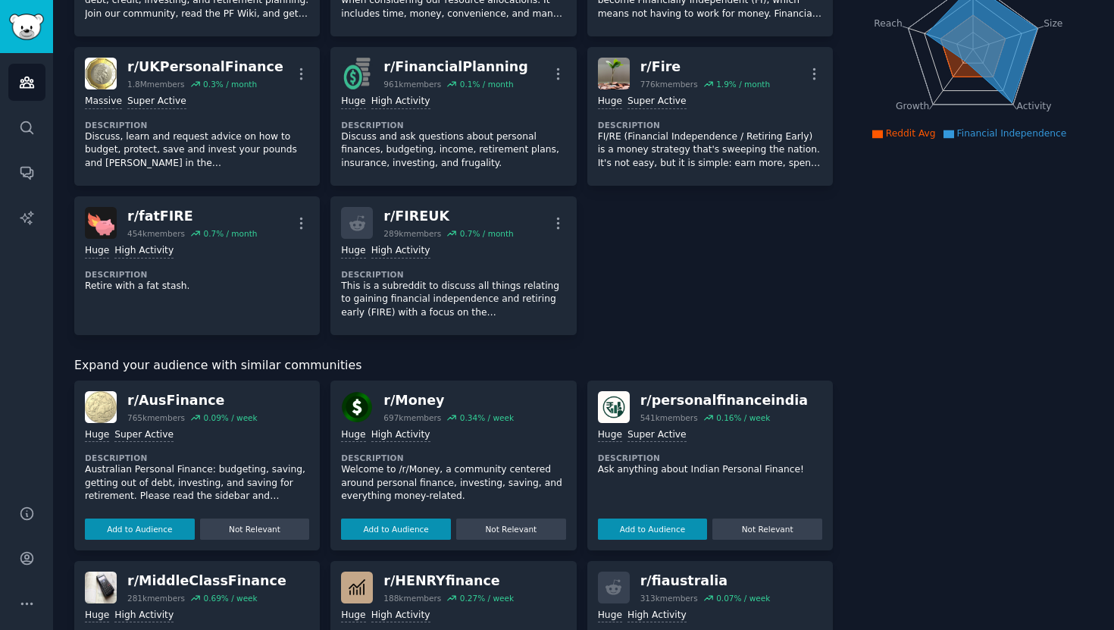
scroll to position [226, 0]
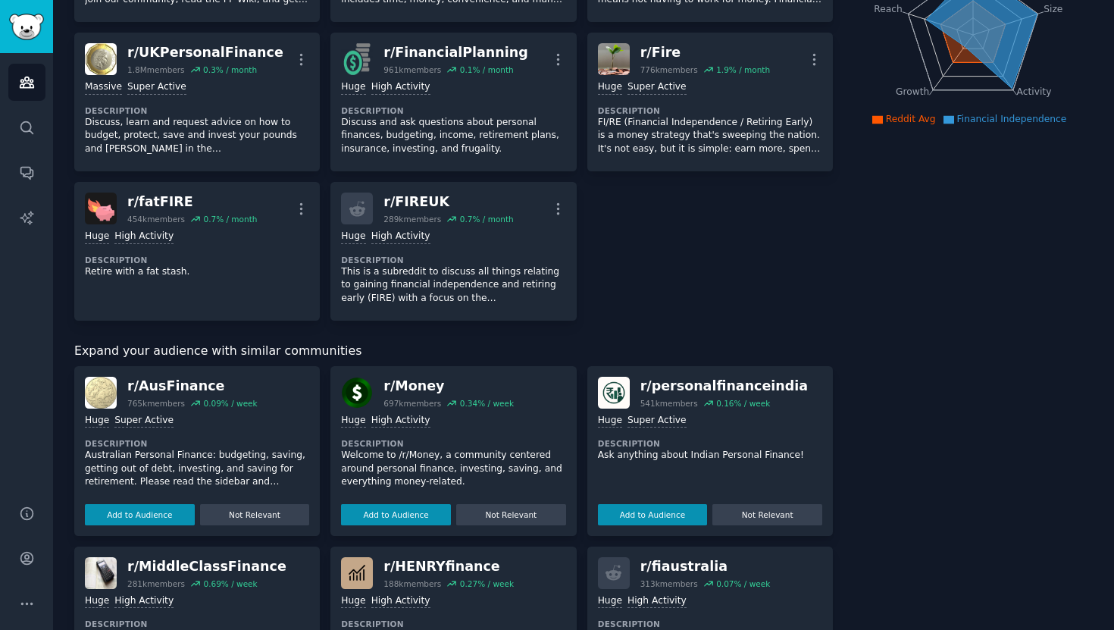
click at [183, 434] on div "Huge Super Active Description Australian Personal Finance: budgeting, saving, g…" at bounding box center [197, 466] width 224 height 117
click at [184, 388] on div "r/ AusFinance" at bounding box center [192, 386] width 130 height 19
click at [85, 392] on img at bounding box center [101, 393] width 32 height 32
click at [103, 387] on img at bounding box center [101, 393] width 32 height 32
click at [165, 466] on p "Australian Personal Finance: budgeting, saving, getting out of debt, investing,…" at bounding box center [197, 469] width 224 height 40
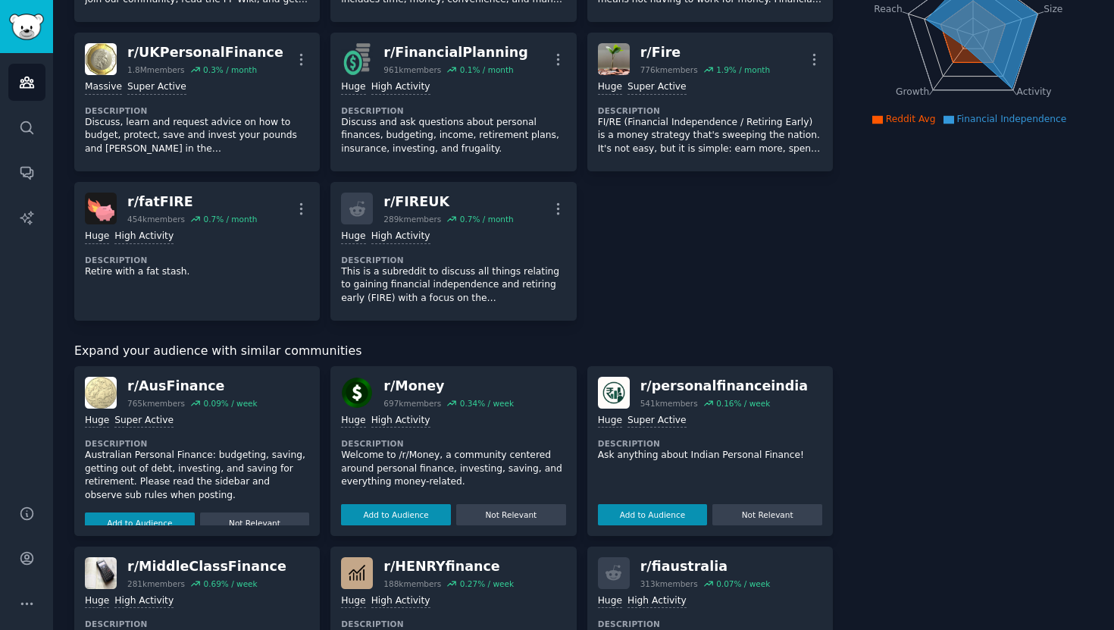
click at [166, 466] on p "Australian Personal Finance: budgeting, saving, getting out of debt, investing,…" at bounding box center [197, 475] width 224 height 53
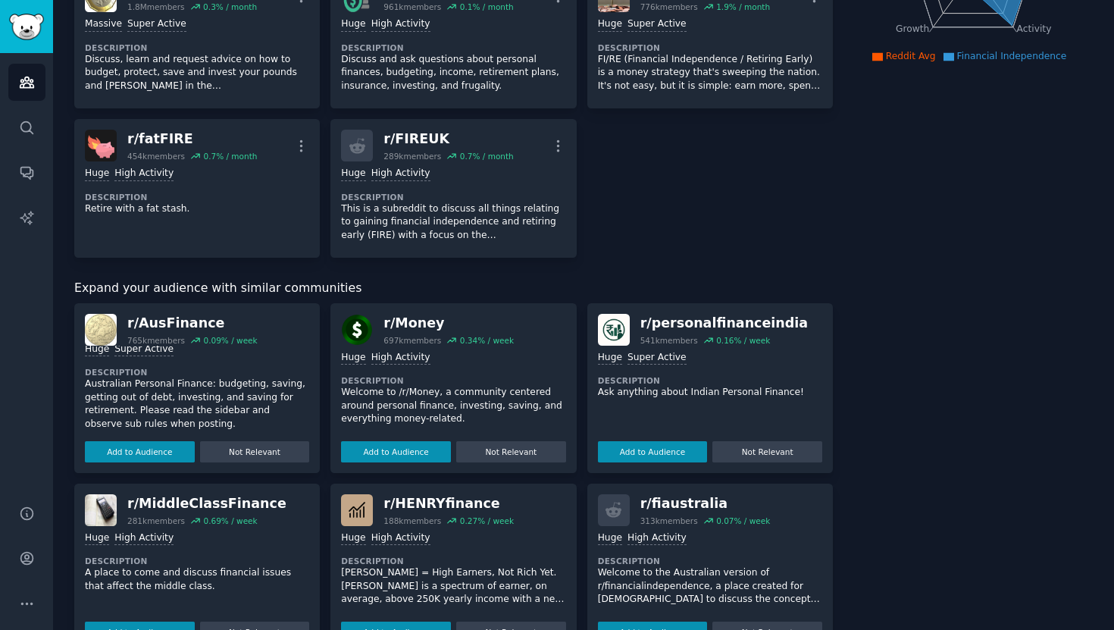
scroll to position [302, 0]
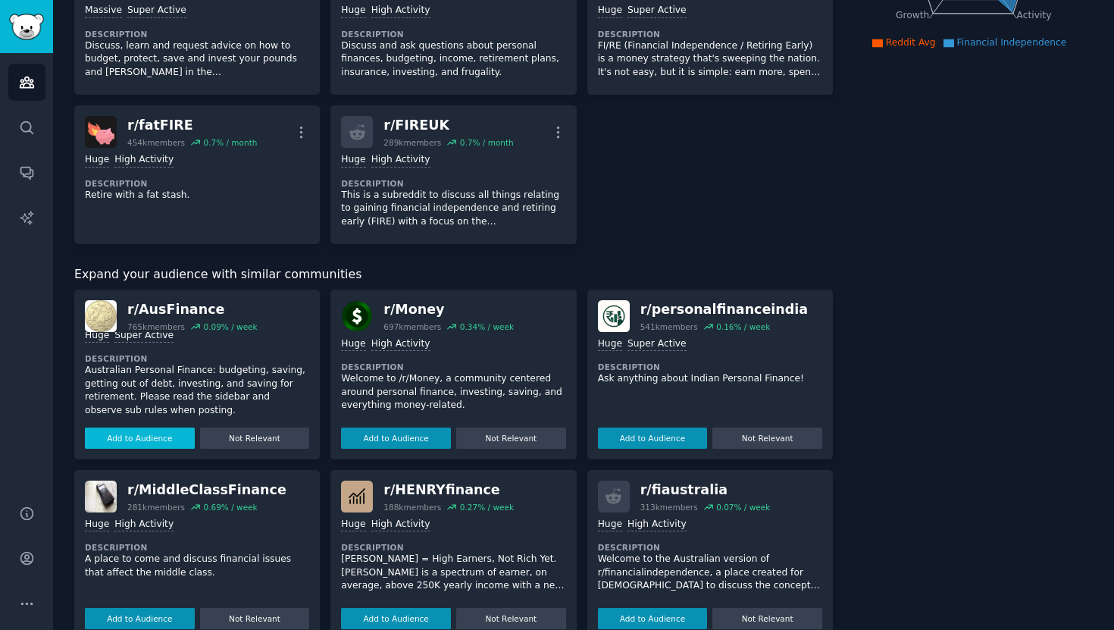
click at [167, 441] on button "Add to Audience" at bounding box center [140, 437] width 110 height 21
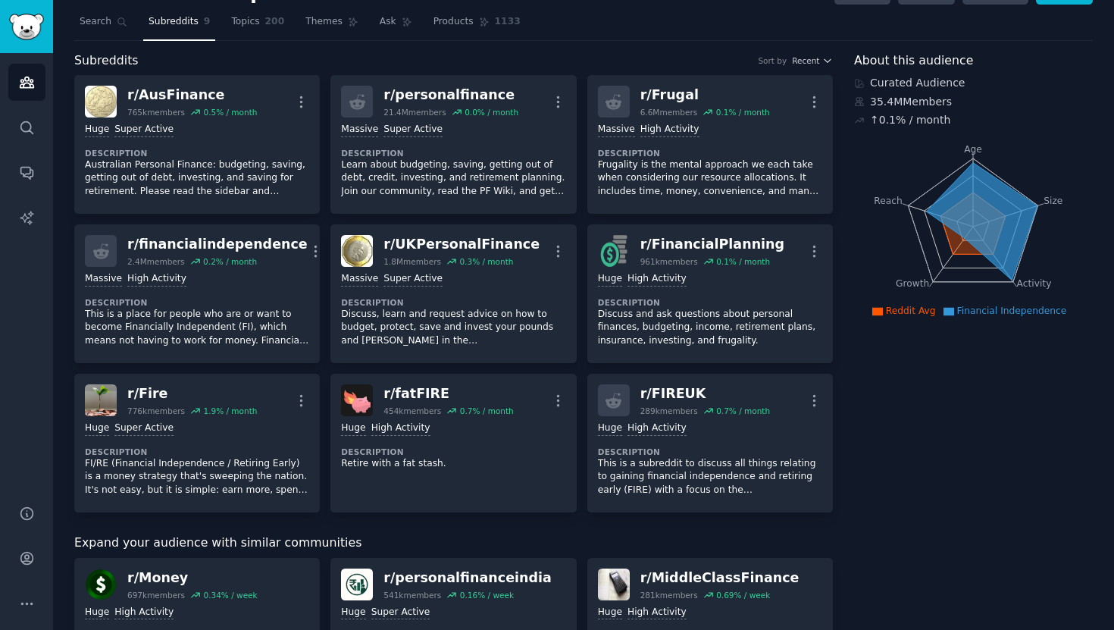
scroll to position [0, 0]
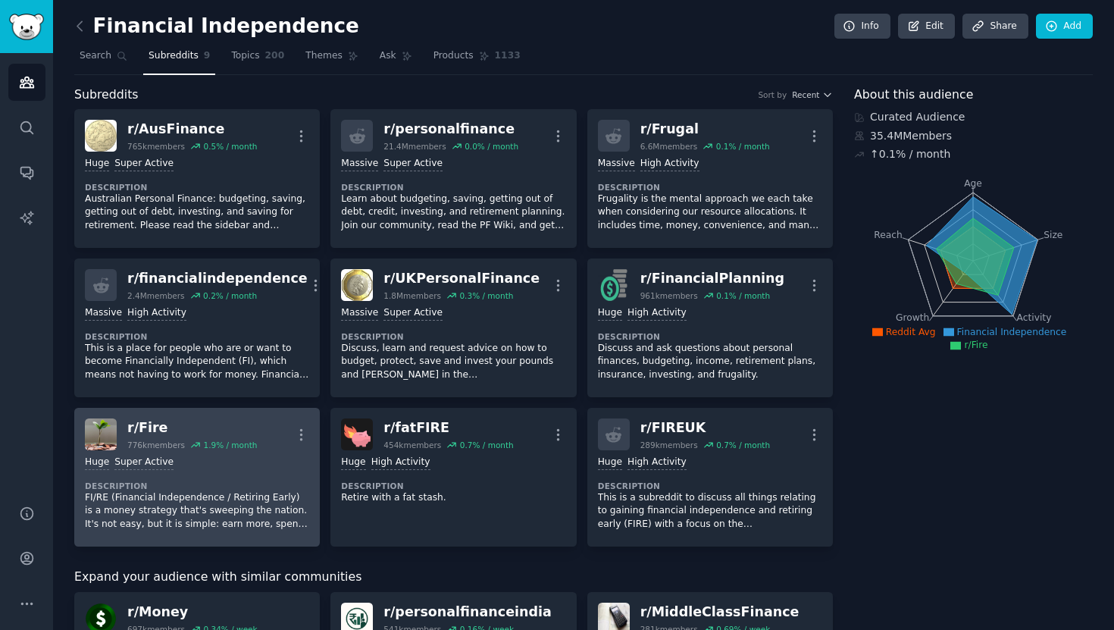
click at [205, 453] on div "Huge Super Active Description FI/RE (Financial Independence / Retiring Early) i…" at bounding box center [197, 493] width 224 height 86
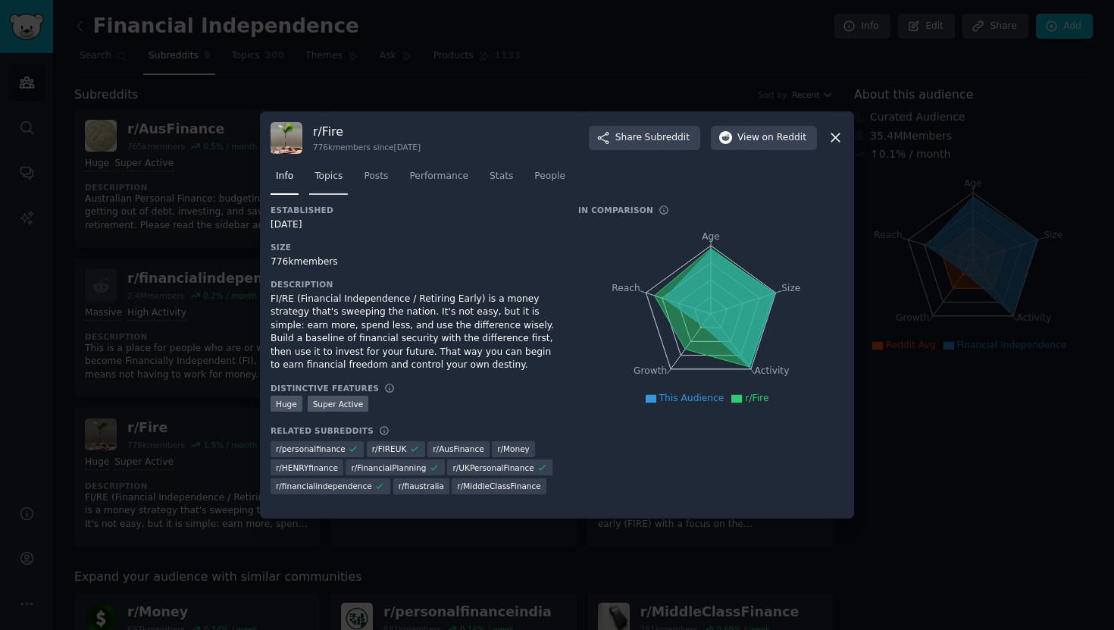
click at [322, 180] on span "Topics" at bounding box center [328, 177] width 28 height 14
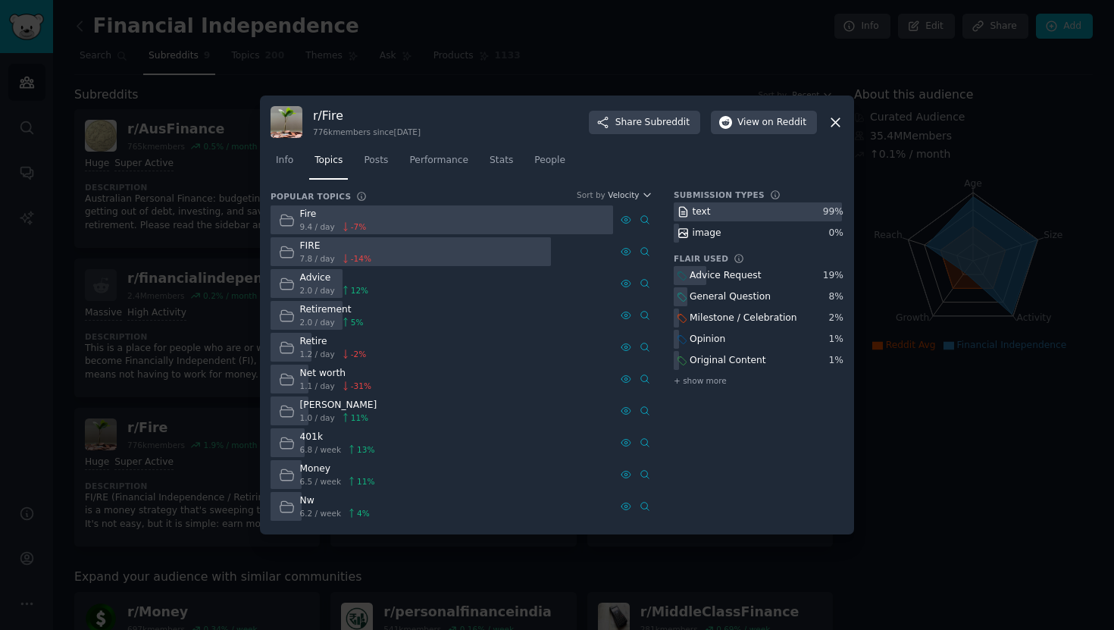
click at [405, 223] on div at bounding box center [441, 220] width 342 height 30
click at [320, 222] on span "9.4 / day" at bounding box center [317, 226] width 35 height 11
click at [830, 123] on icon at bounding box center [835, 122] width 16 height 16
